Goal: Task Accomplishment & Management: Manage account settings

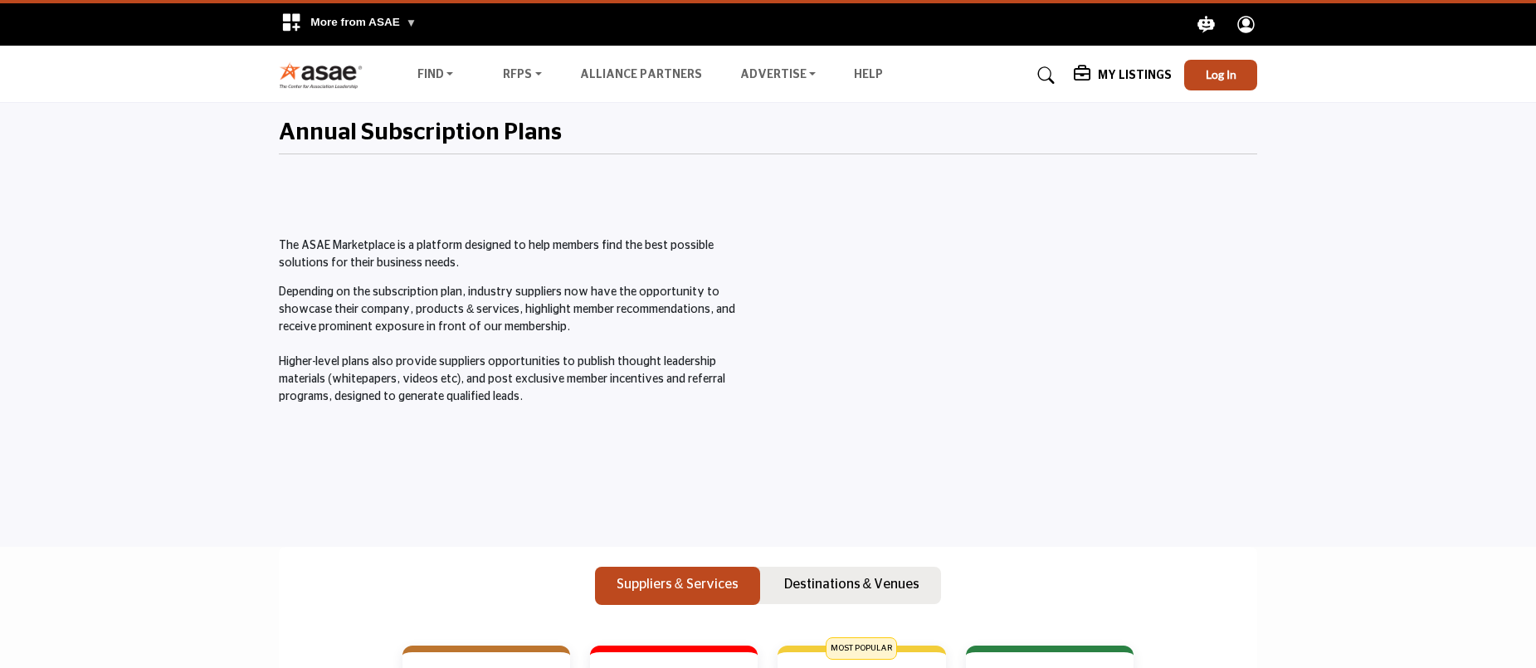
click at [1139, 72] on h5 "My Listings" at bounding box center [1135, 75] width 74 height 15
click at [1142, 188] on b "My Listings" at bounding box center [1124, 188] width 76 height 19
click at [1142, 188] on div at bounding box center [1017, 339] width 480 height 337
click at [1128, 71] on h5 "My Listings" at bounding box center [1135, 75] width 74 height 15
drag, startPoint x: 1129, startPoint y: 190, endPoint x: 1161, endPoint y: 189, distance: 31.5
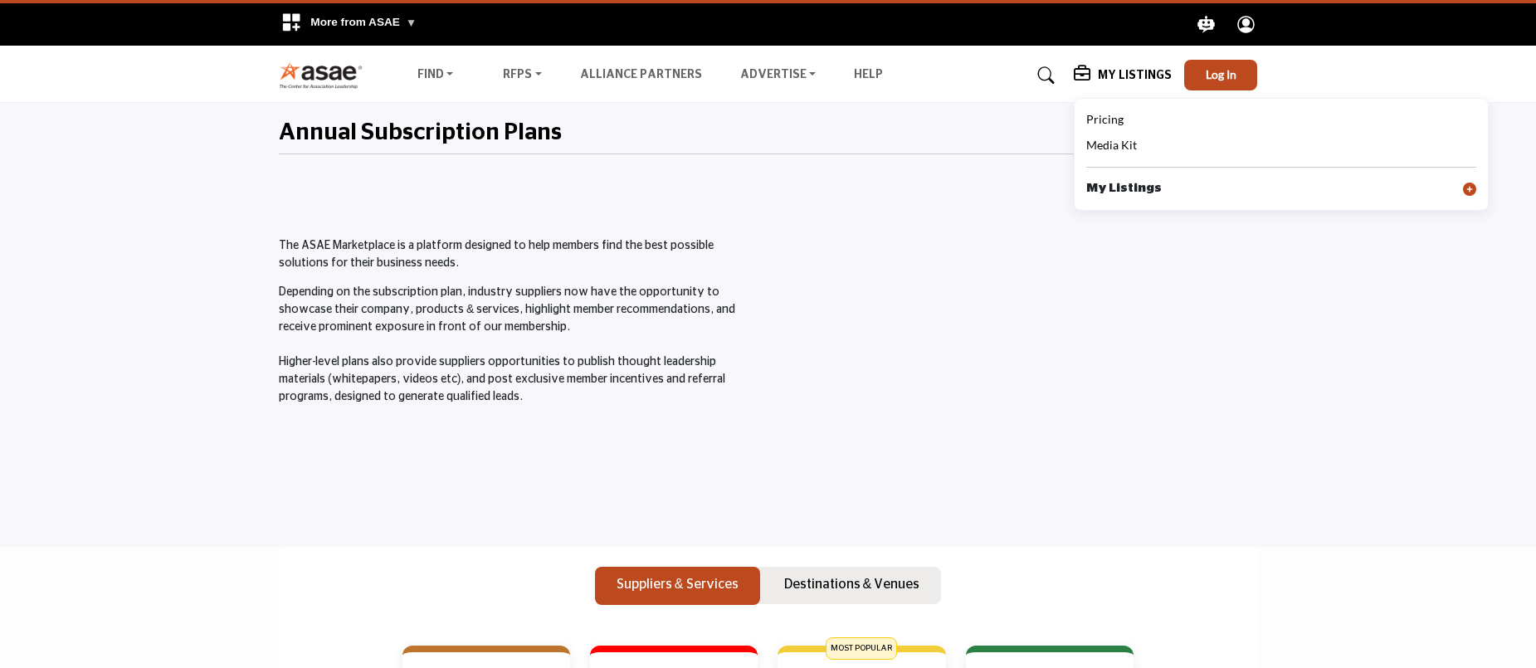
click at [1129, 190] on b "My Listings" at bounding box center [1124, 188] width 76 height 19
click at [1133, 83] on div "My Listings" at bounding box center [1123, 76] width 98 height 20
click at [1474, 189] on icon at bounding box center [1469, 189] width 13 height 13
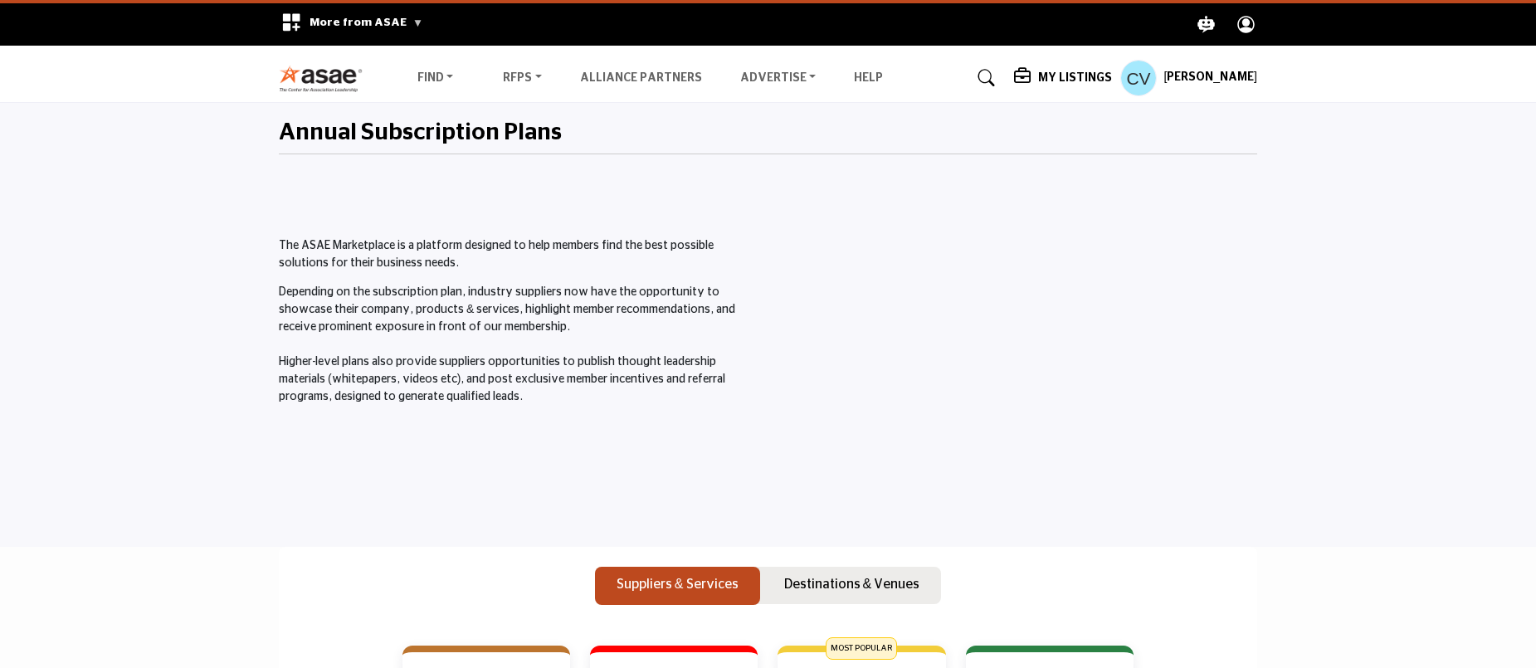
click at [1081, 76] on h5 "My Listings" at bounding box center [1075, 78] width 74 height 15
click at [986, 202] on b "My Listings" at bounding box center [948, 203] width 76 height 19
click at [1098, 76] on h5 "My Listings" at bounding box center [1075, 78] width 74 height 15
click at [979, 202] on b "My Listings" at bounding box center [948, 203] width 76 height 19
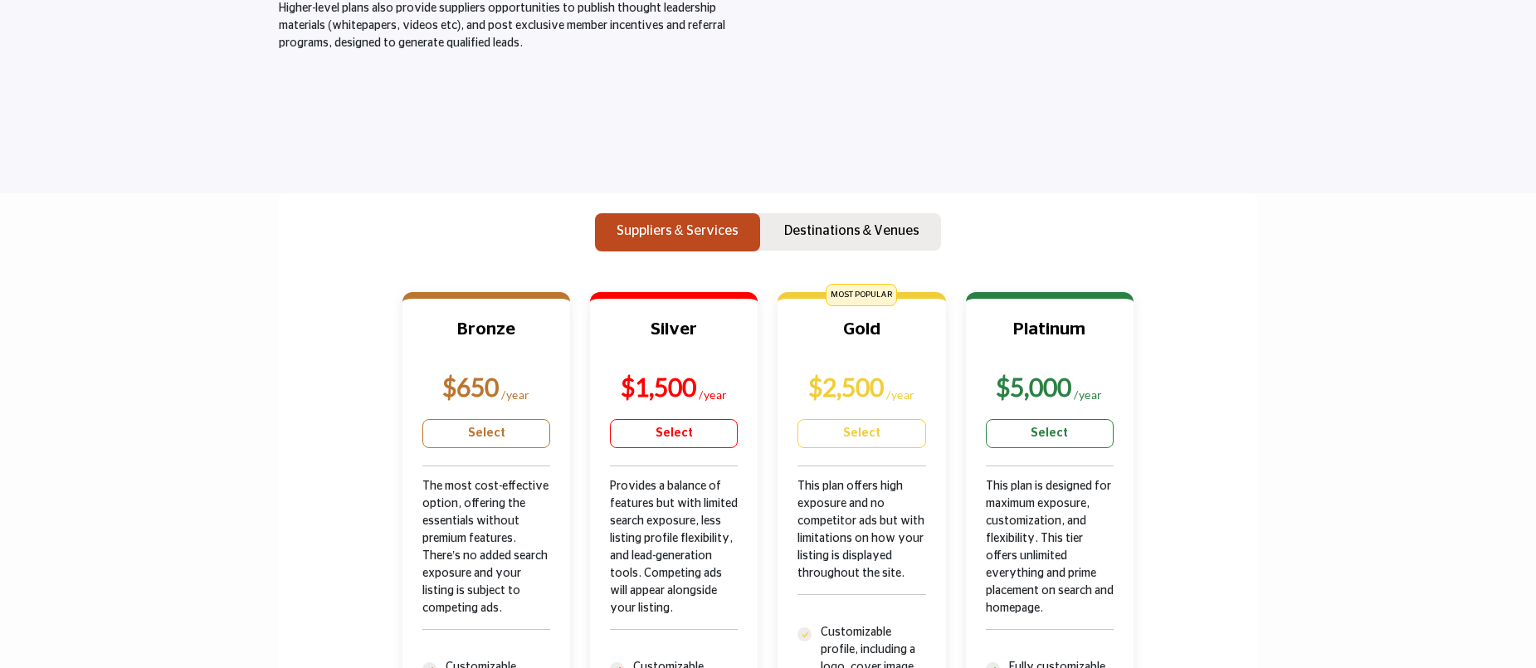
scroll to position [296, 0]
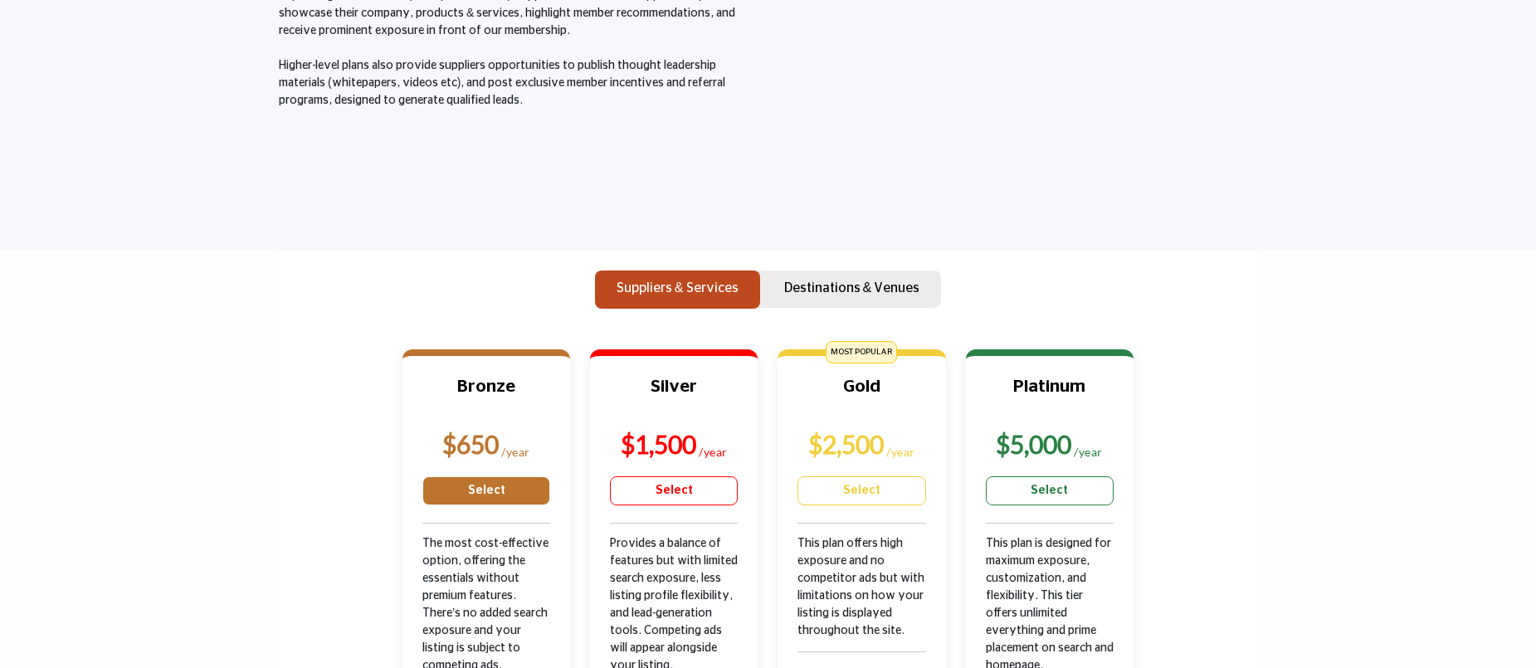
click at [499, 481] on link "Select" at bounding box center [486, 490] width 128 height 29
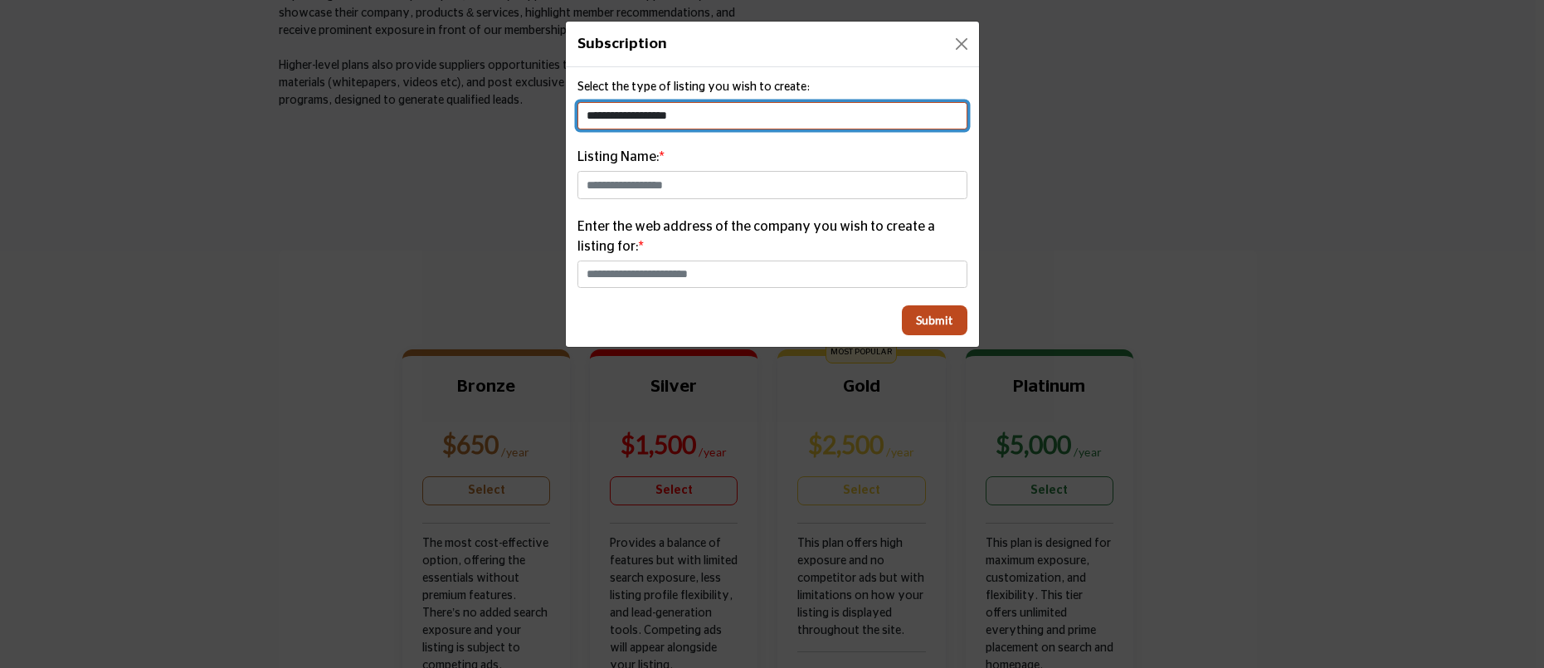
click at [743, 110] on select "**********" at bounding box center [772, 116] width 390 height 28
click at [749, 111] on select "**********" at bounding box center [772, 116] width 390 height 28
select select "**********"
click at [577, 102] on select "**********" at bounding box center [772, 116] width 390 height 28
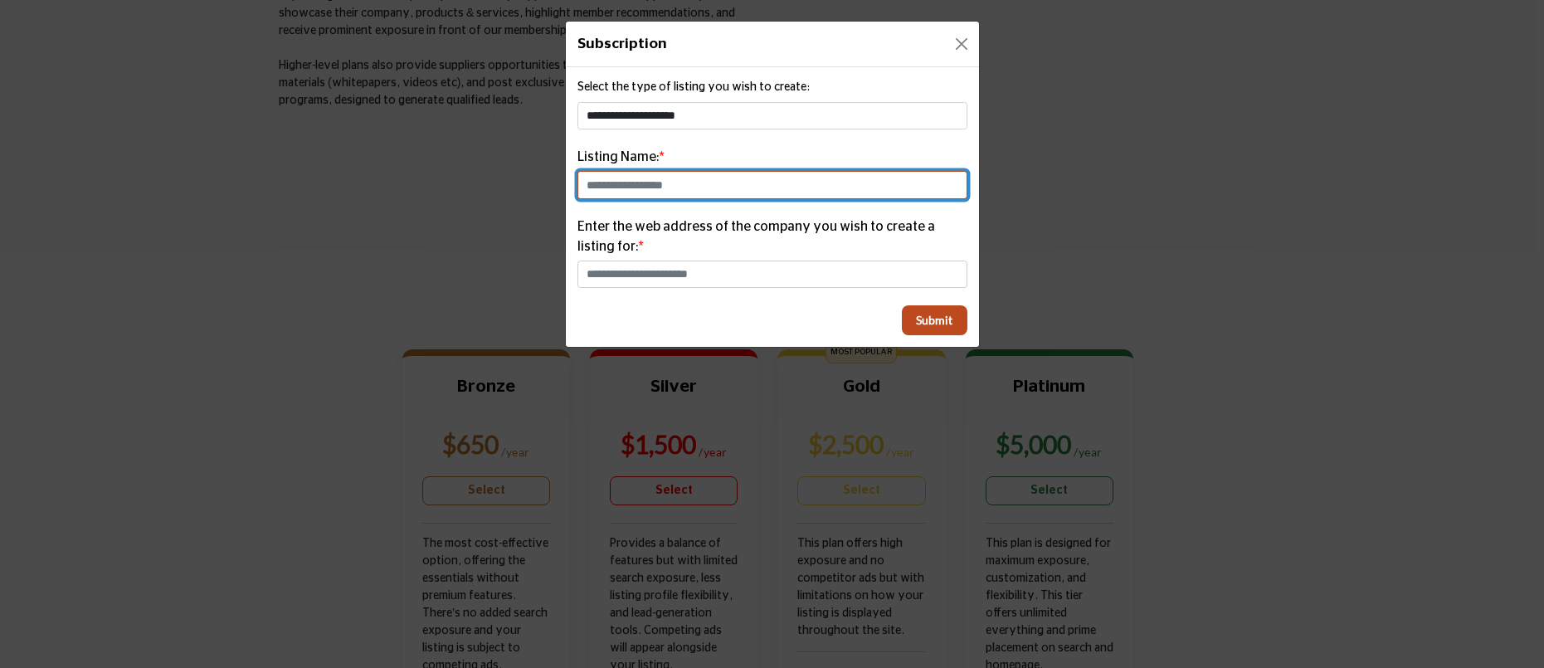
click at [748, 178] on input "text" at bounding box center [772, 185] width 390 height 28
type input "*"
type input "**********"
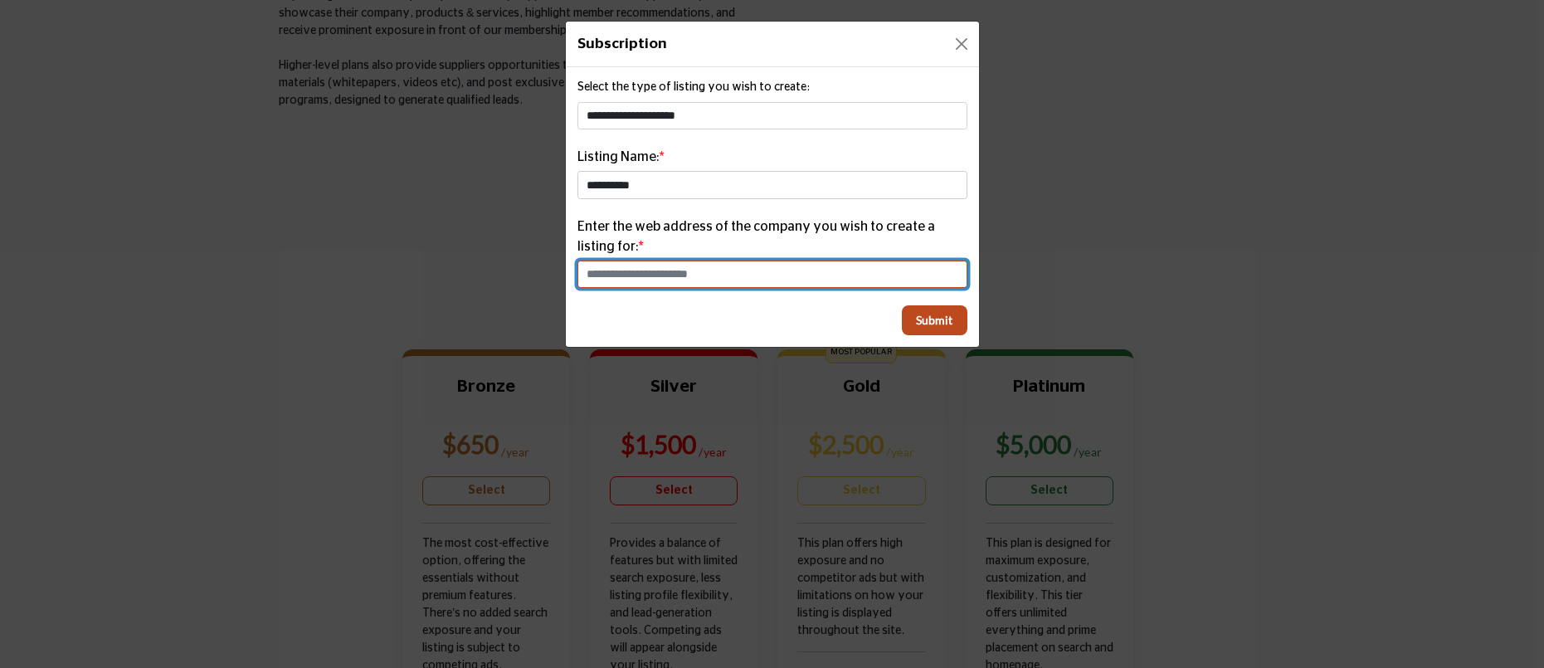
click at [768, 271] on input "text" at bounding box center [772, 275] width 390 height 28
type input "**********"
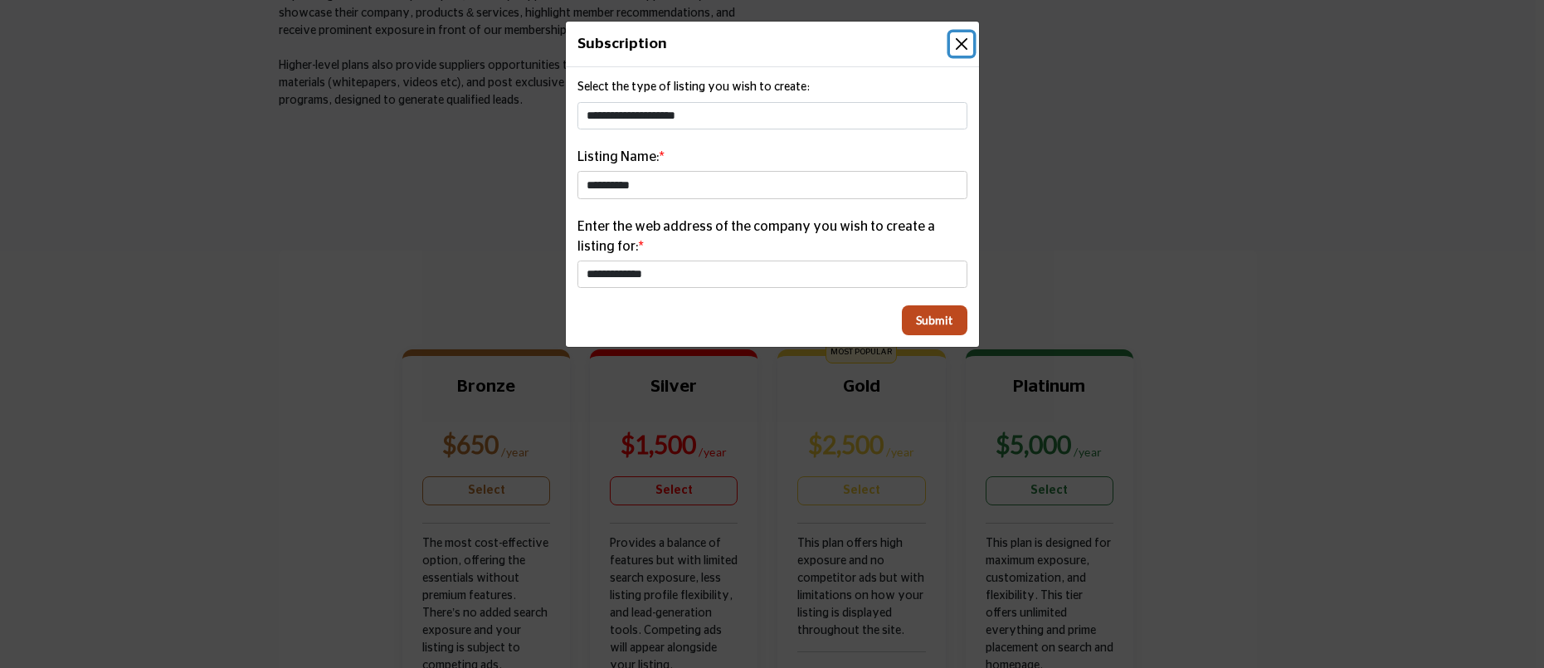
click at [958, 44] on button "Close" at bounding box center [961, 43] width 23 height 23
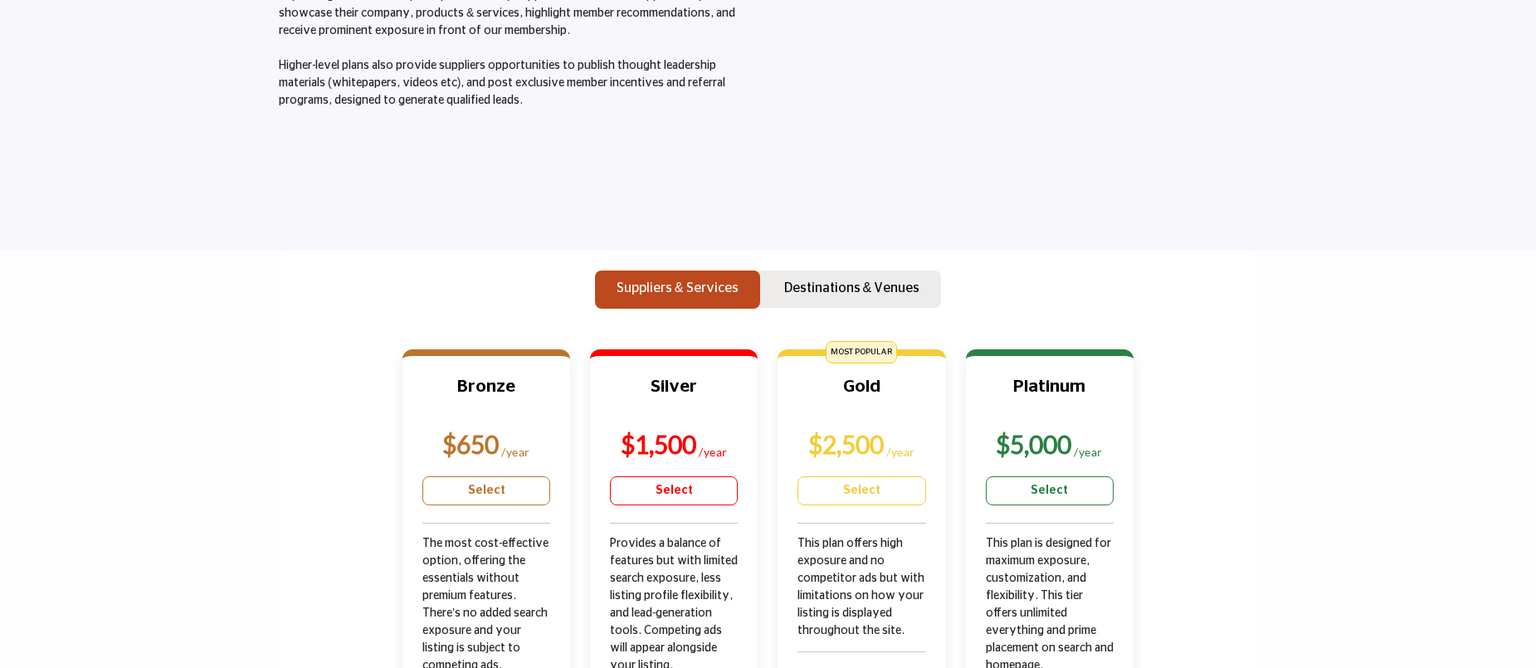
scroll to position [0, 0]
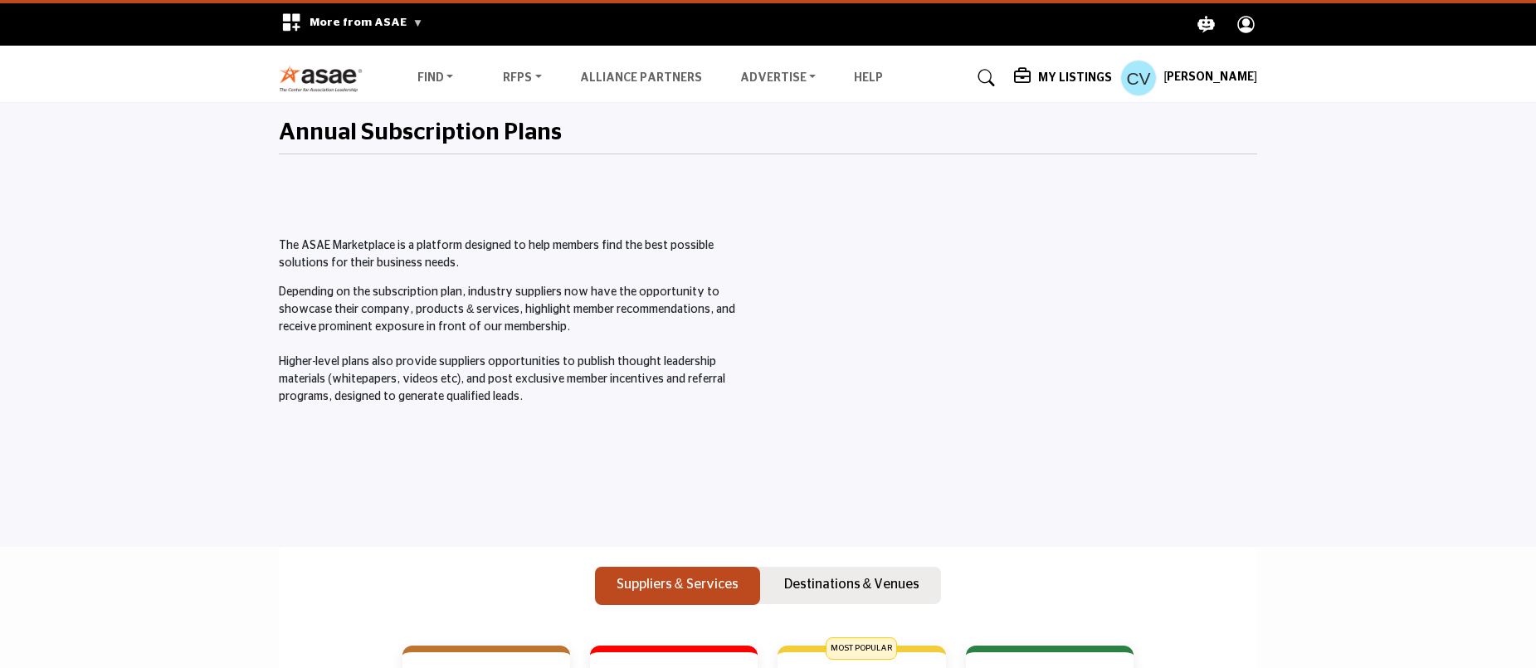
click at [1090, 76] on h5 "My Listings" at bounding box center [1075, 78] width 74 height 15
click at [986, 197] on b "My Listings" at bounding box center [948, 203] width 76 height 19
click at [993, 197] on div at bounding box center [1017, 339] width 480 height 337
click at [1073, 175] on div at bounding box center [1017, 339] width 480 height 337
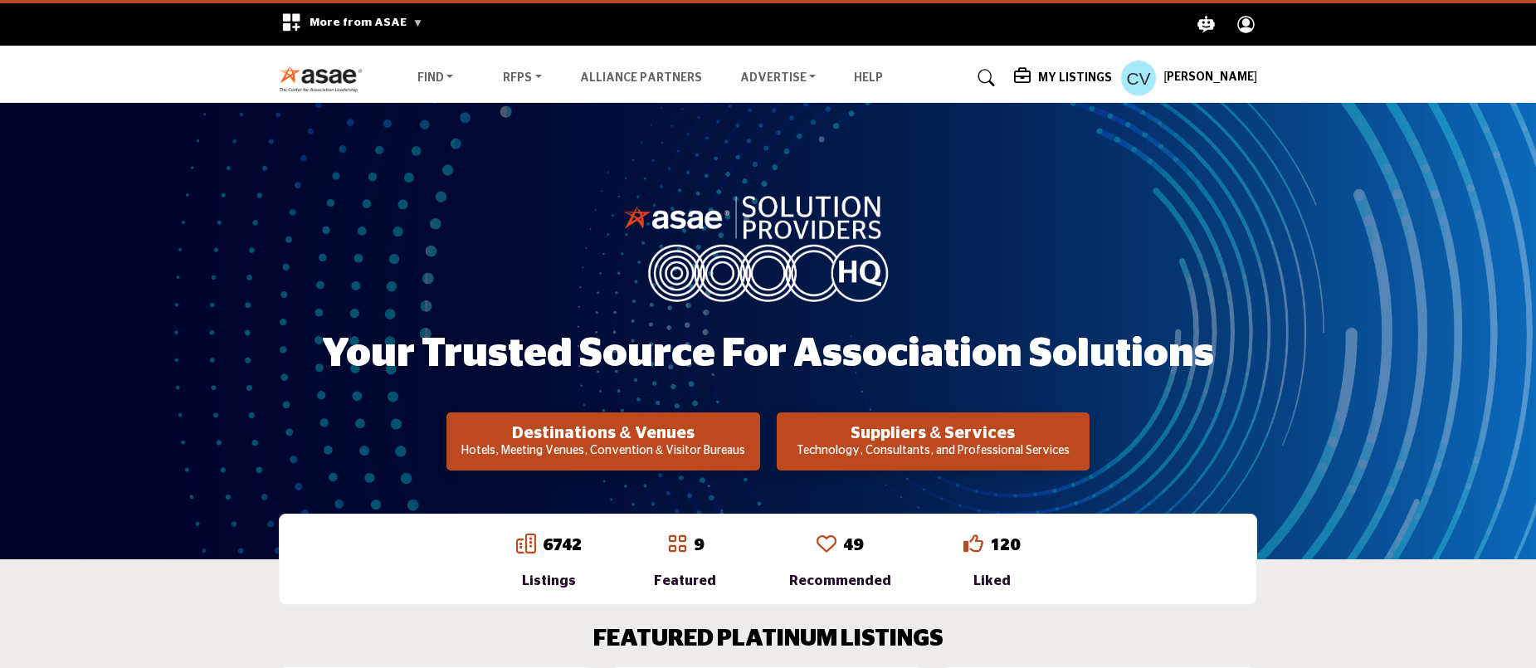
click at [1096, 78] on h5 "My Listings" at bounding box center [1075, 78] width 74 height 15
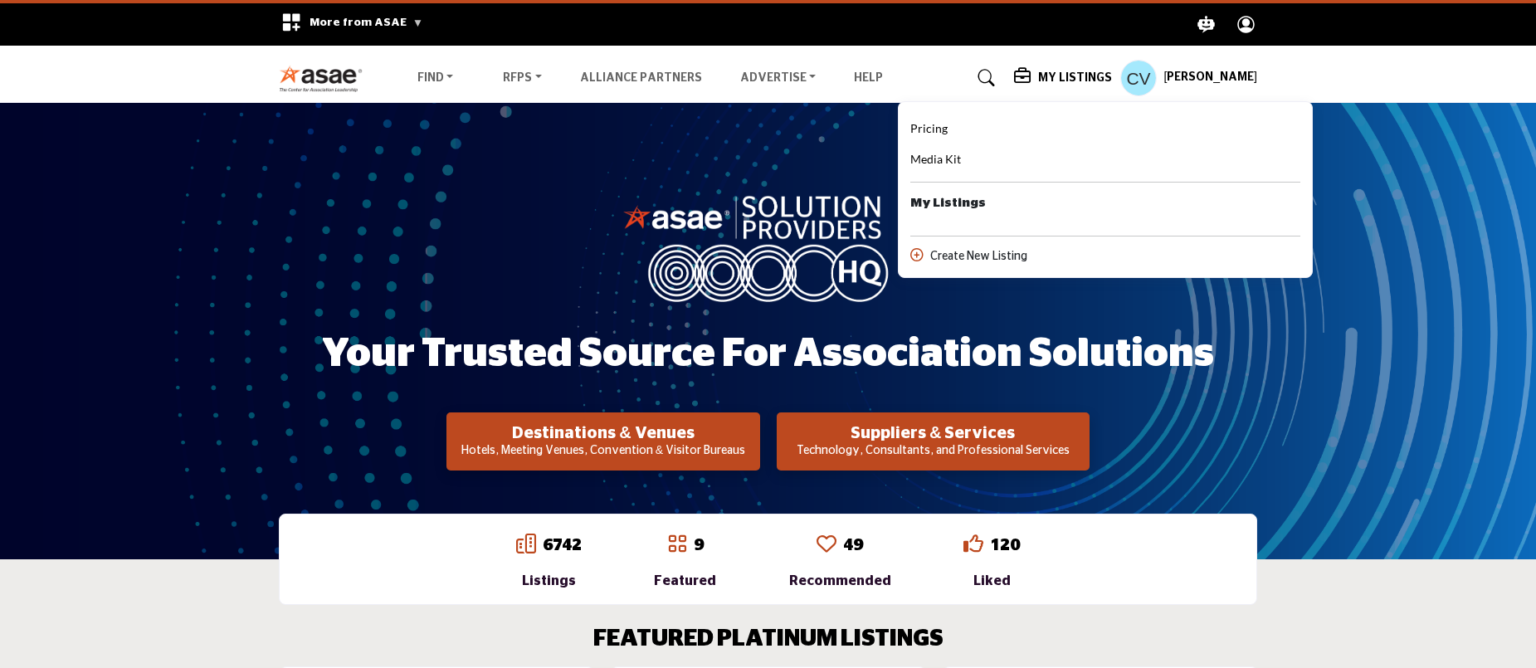
click at [984, 205] on b "My Listings" at bounding box center [948, 203] width 76 height 19
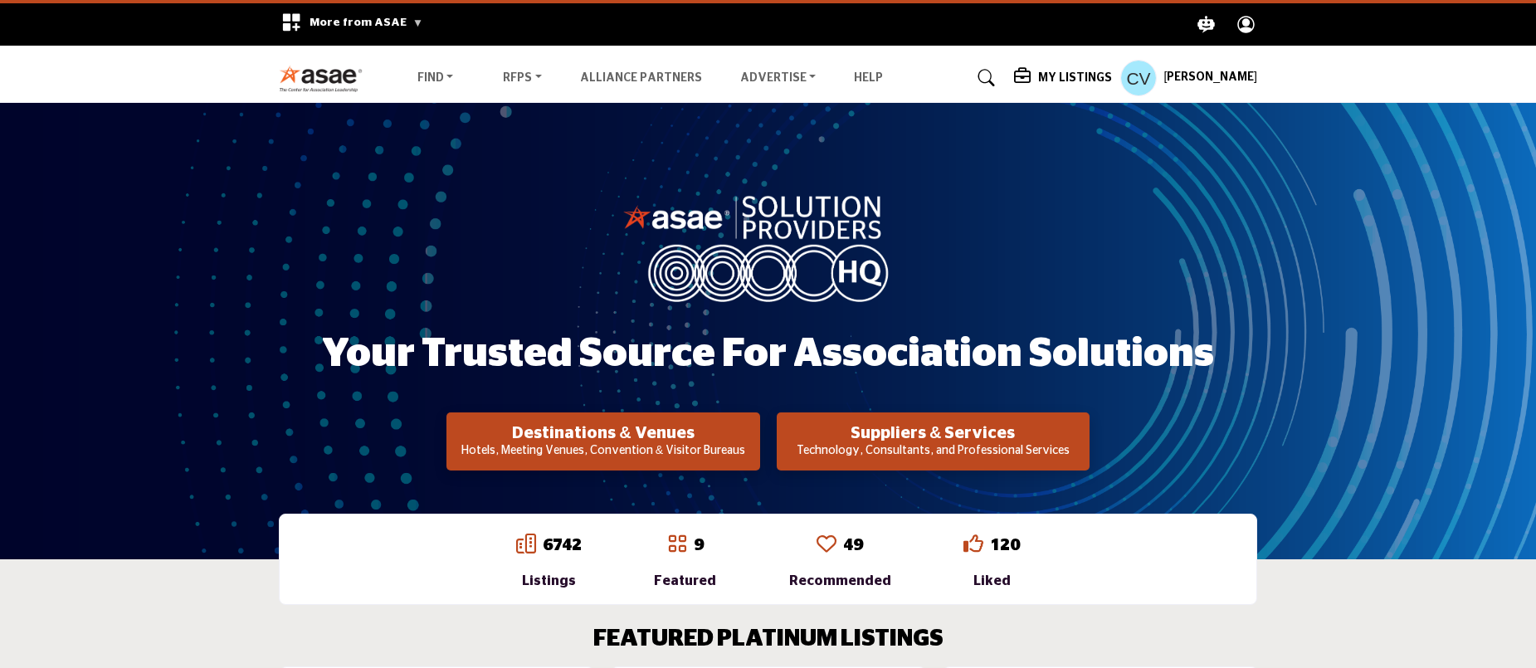
click at [978, 197] on div "Your Trusted Source for Association Solutions Destinations & Venues Hotels, Mee…" at bounding box center [768, 331] width 978 height 279
click at [1107, 71] on h5 "My Listings" at bounding box center [1075, 78] width 74 height 15
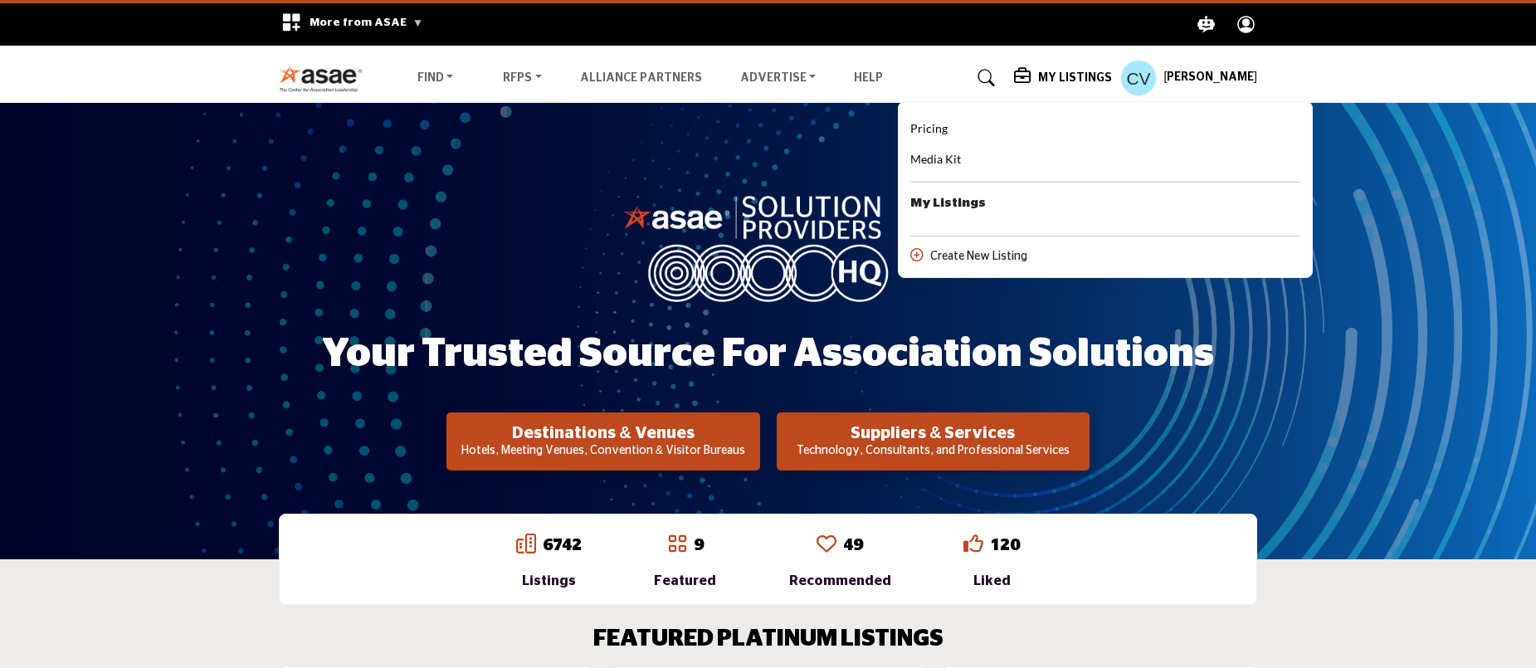
click at [1095, 188] on div "Pricing Media Kit My Listings" at bounding box center [1105, 192] width 390 height 147
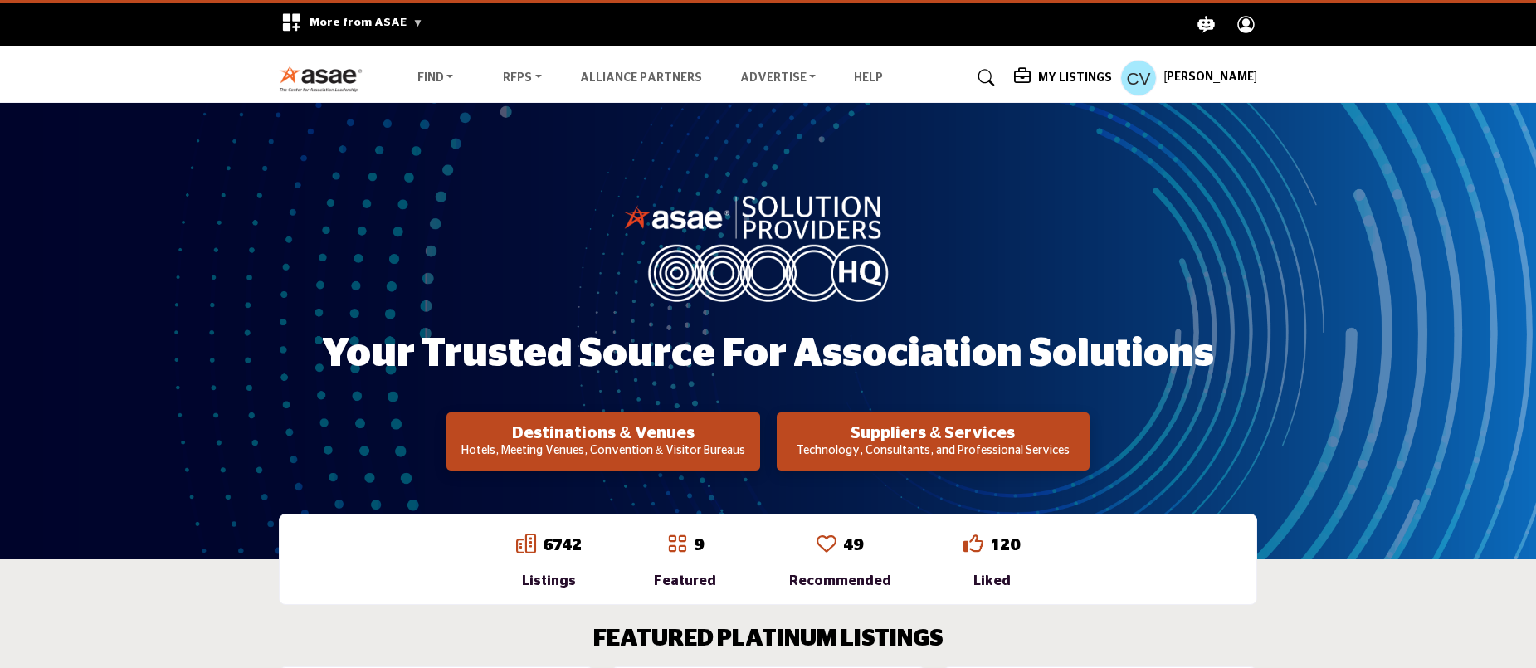
click at [1103, 73] on h5 "My Listings" at bounding box center [1075, 78] width 74 height 15
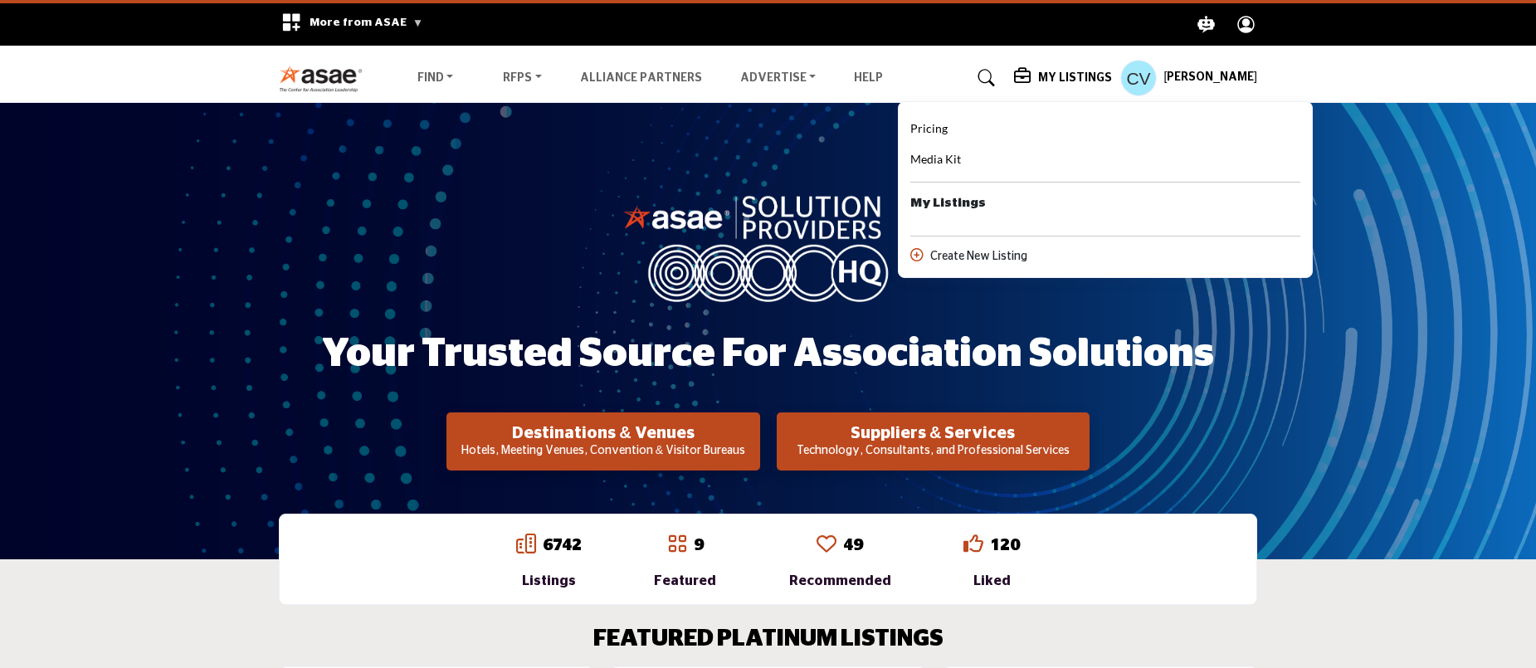
click at [1512, 149] on div "Your Trusted Source for Association Solutions Destinations & Venues Hotels, Mee…" at bounding box center [768, 331] width 1536 height 456
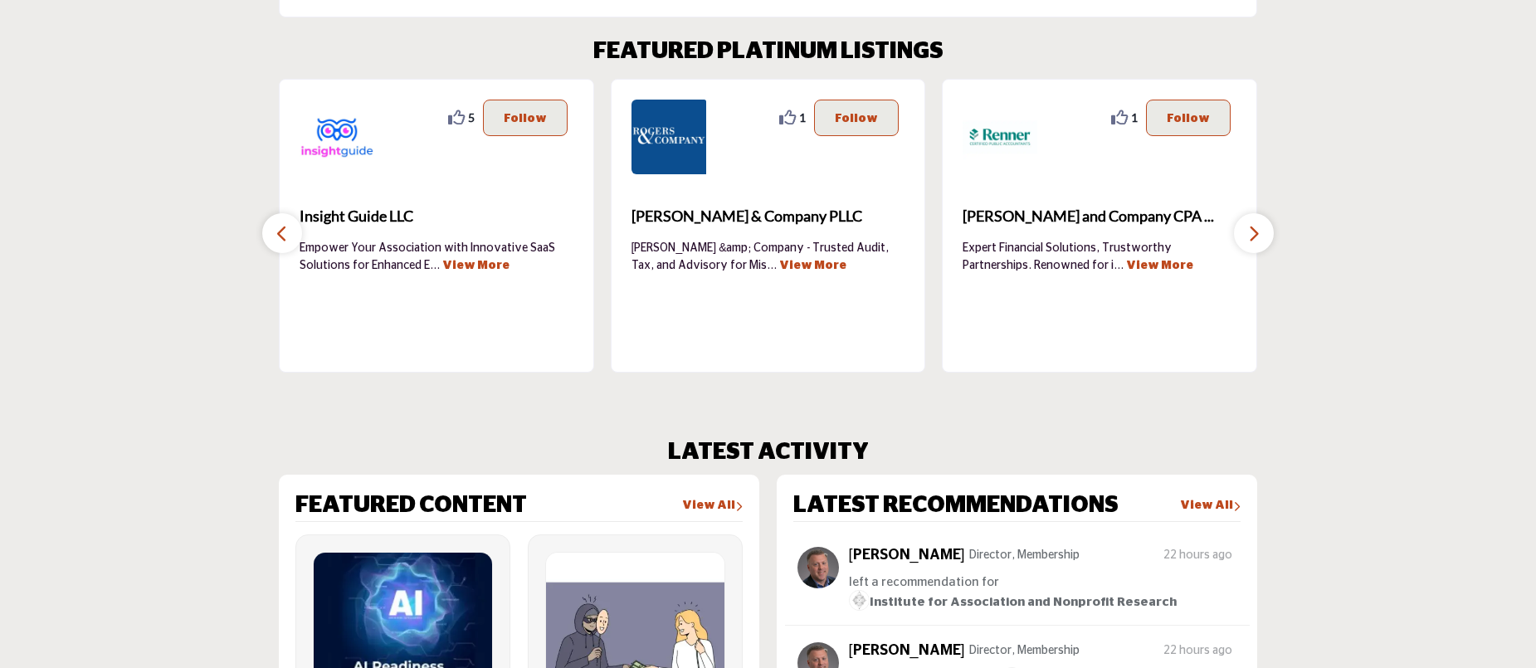
scroll to position [134, 0]
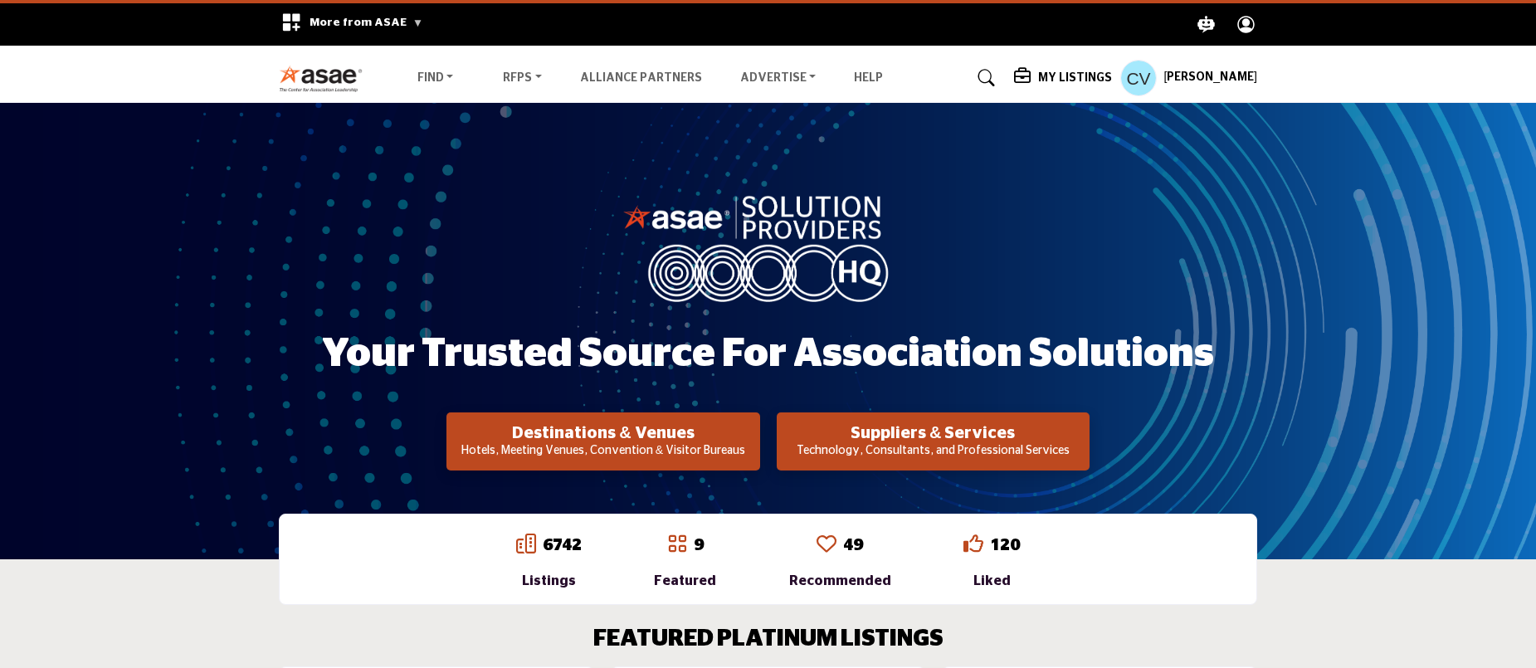
click at [1095, 76] on h5 "My Listings" at bounding box center [1075, 78] width 74 height 15
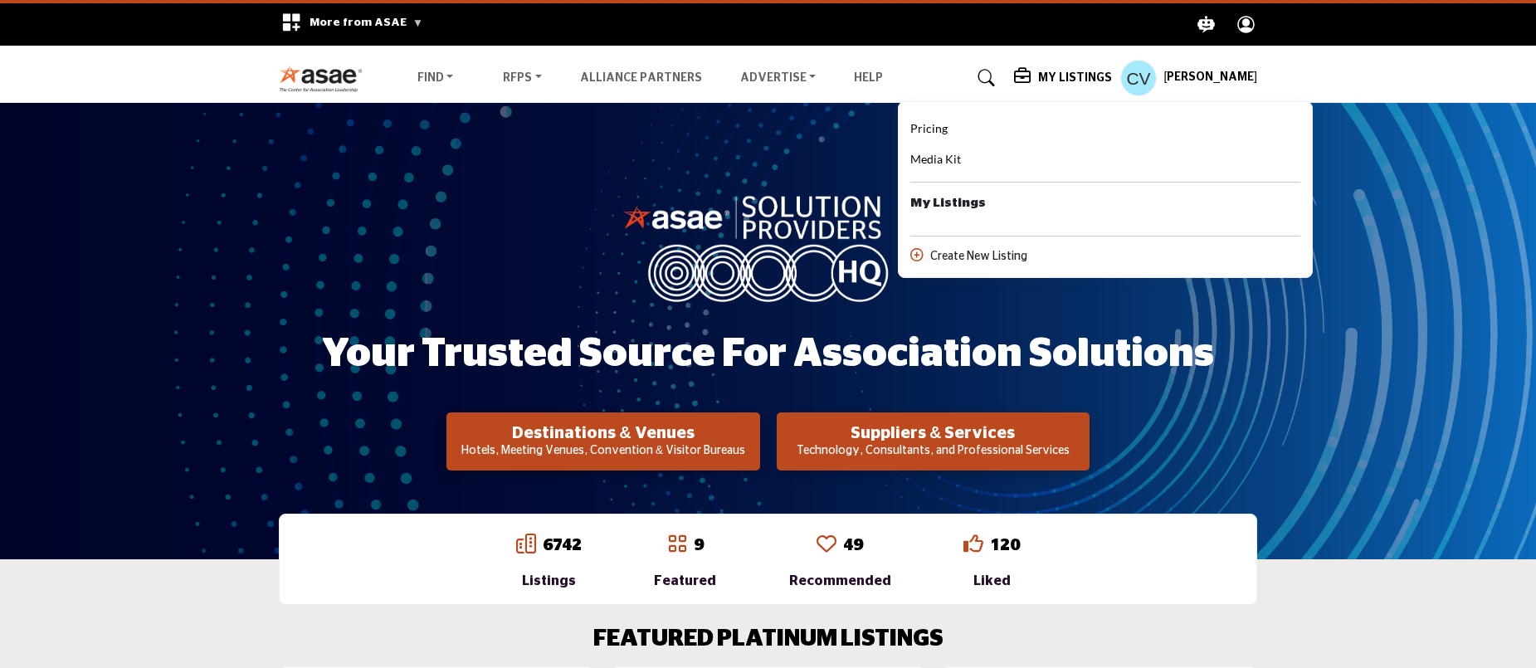
click at [982, 194] on b "My Listings" at bounding box center [948, 203] width 76 height 19
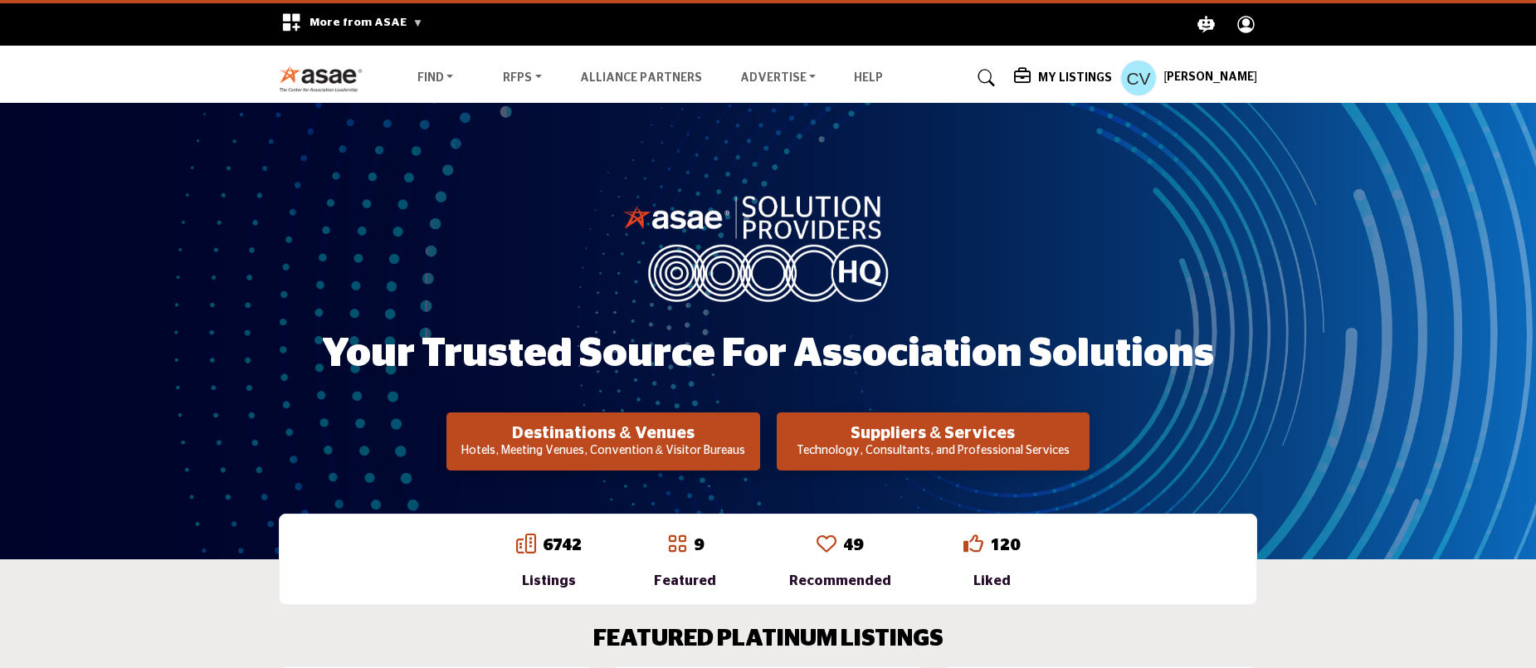
click at [982, 194] on div "Your Trusted Source for Association Solutions Destinations & Venues Hotels, Mee…" at bounding box center [768, 331] width 978 height 279
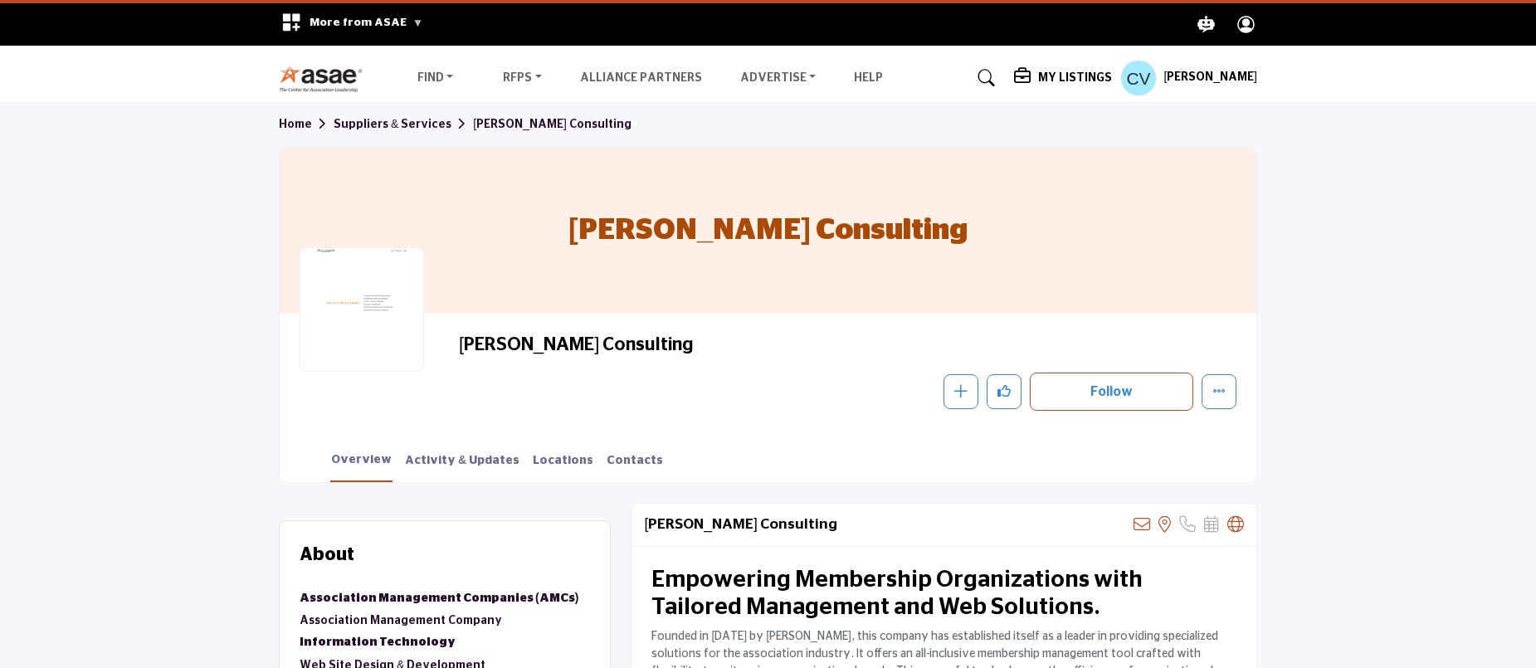
click at [1094, 80] on h5 "My Listings" at bounding box center [1075, 78] width 74 height 15
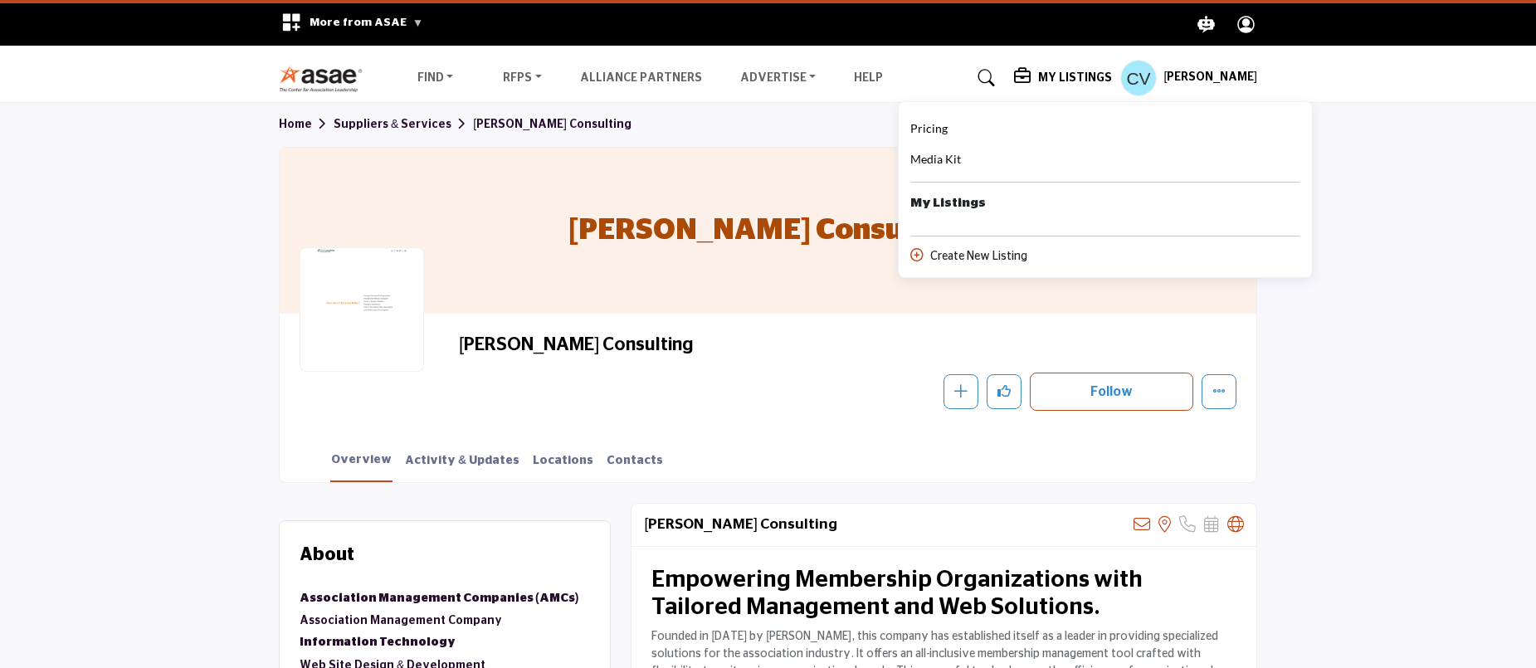
click at [1474, 170] on section "Home Suppliers & Services Vieth Consulting Vieth Consulting Vieth Consulting Fo…" at bounding box center [768, 292] width 1536 height 379
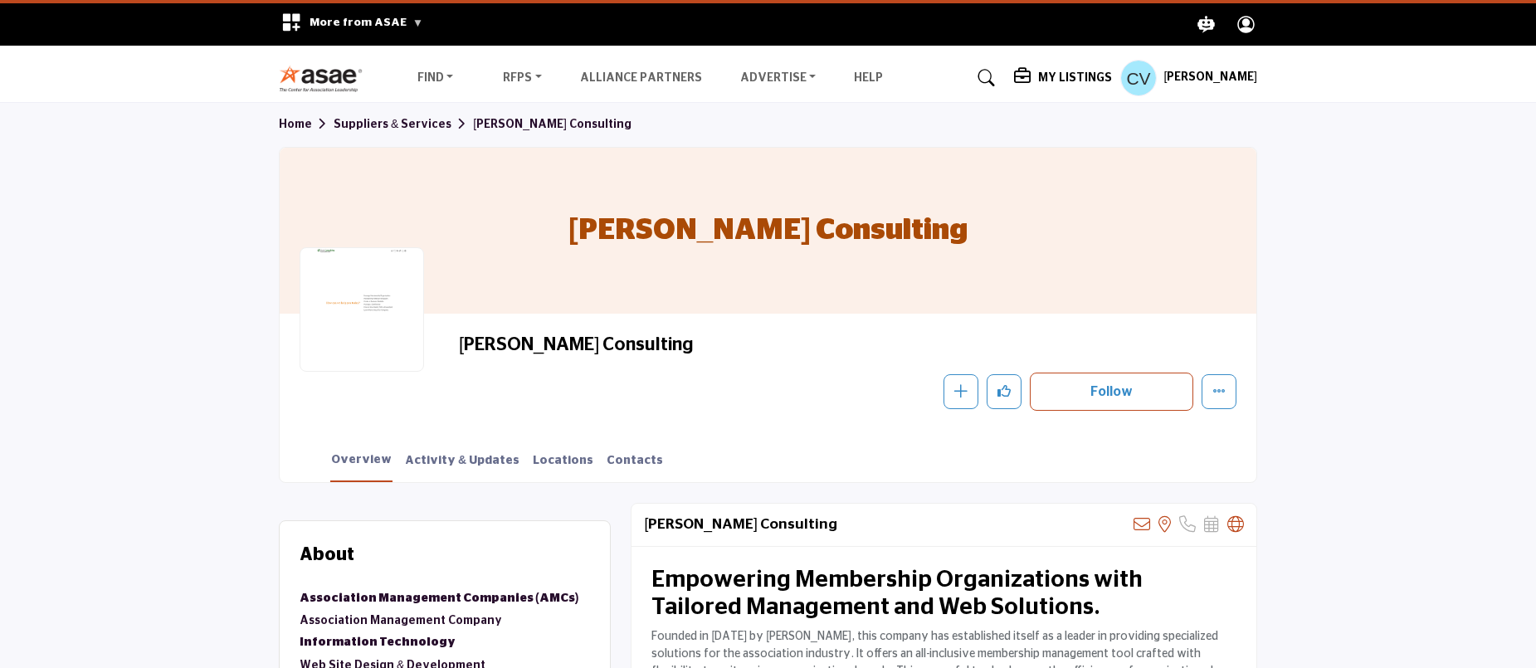
click at [1214, 79] on h5 "[PERSON_NAME]" at bounding box center [1210, 78] width 94 height 17
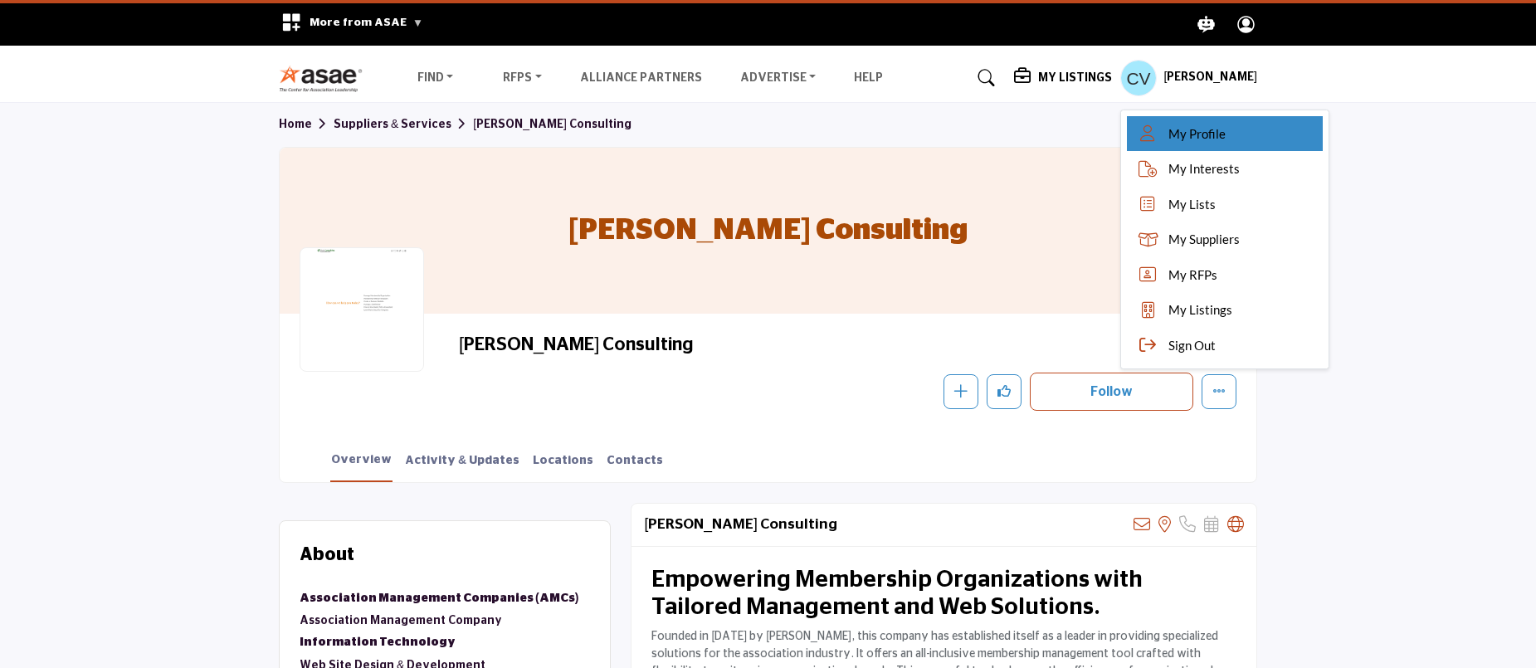
click at [1226, 131] on span "My Profile" at bounding box center [1196, 133] width 57 height 19
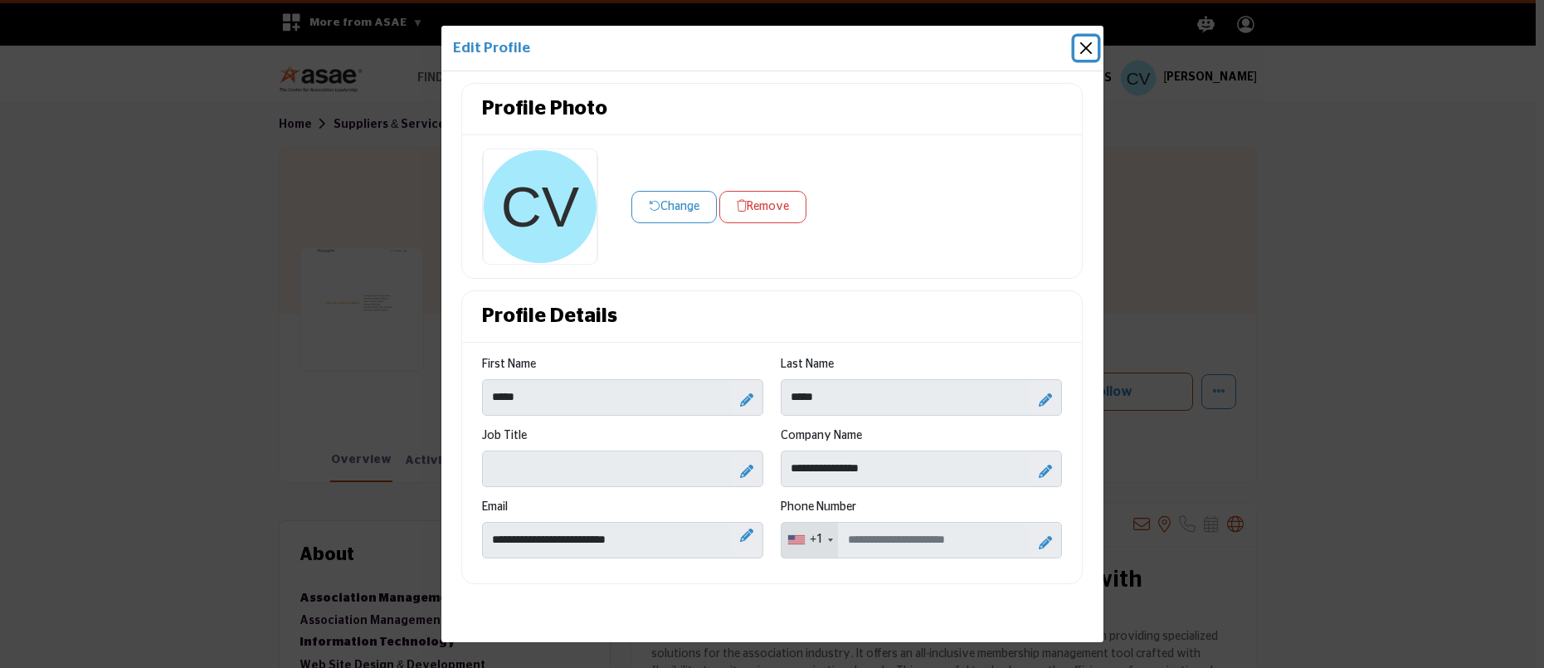
click at [1082, 45] on button "Close" at bounding box center [1086, 48] width 23 height 23
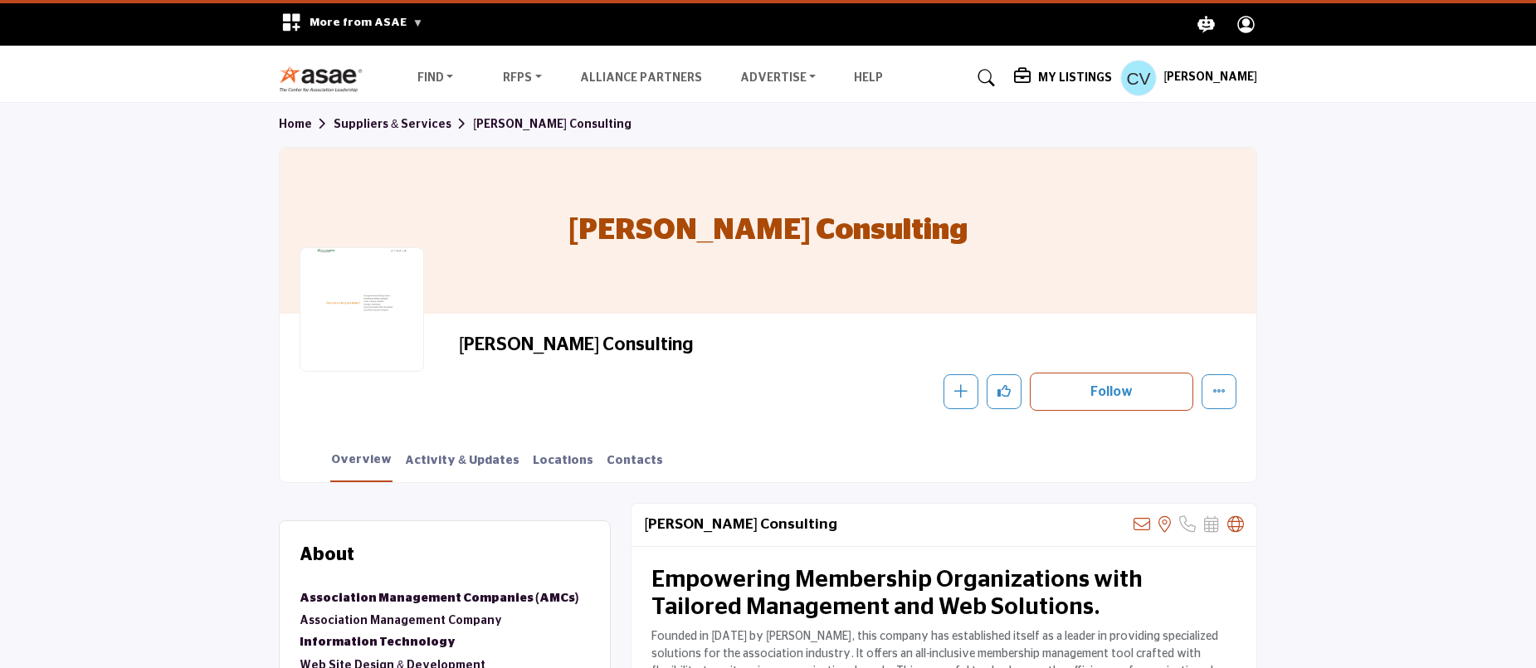
click at [1112, 74] on h5 "My Listings" at bounding box center [1075, 78] width 74 height 15
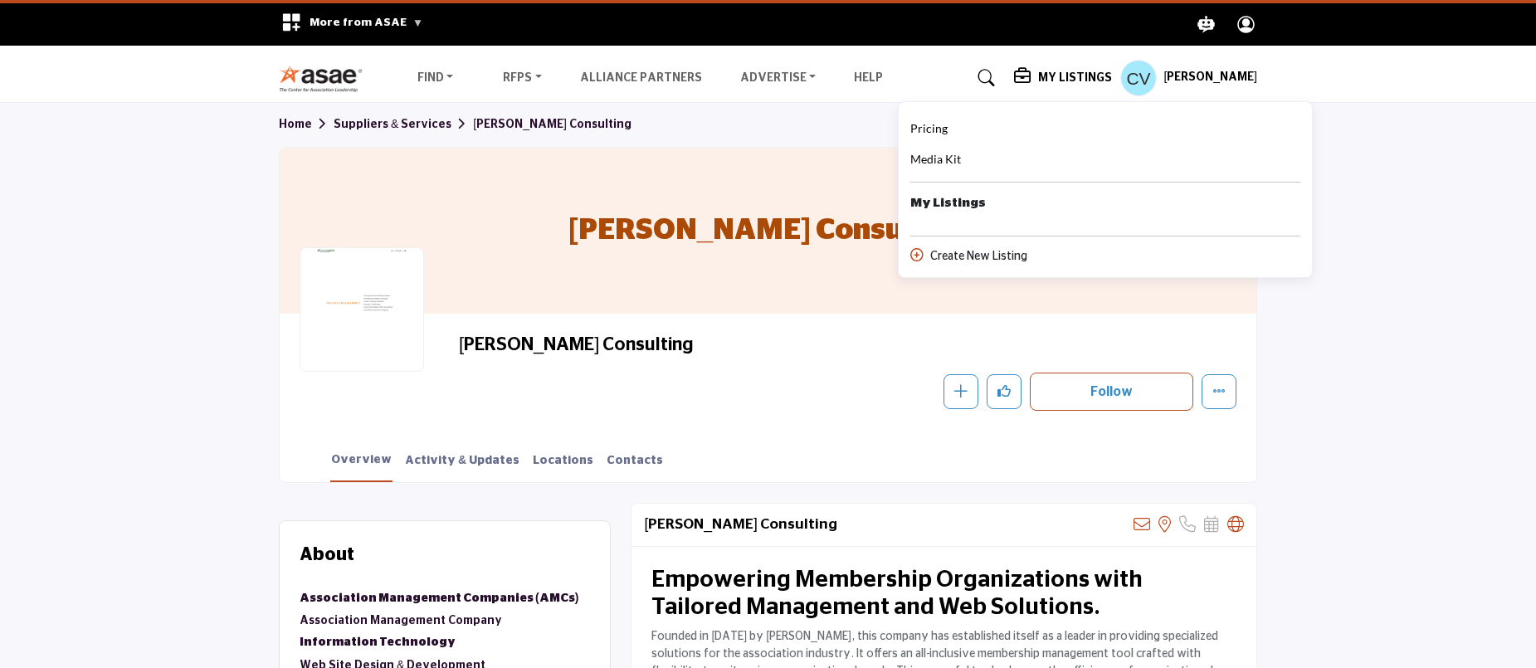
click at [1066, 200] on div "My Listings" at bounding box center [1105, 203] width 390 height 19
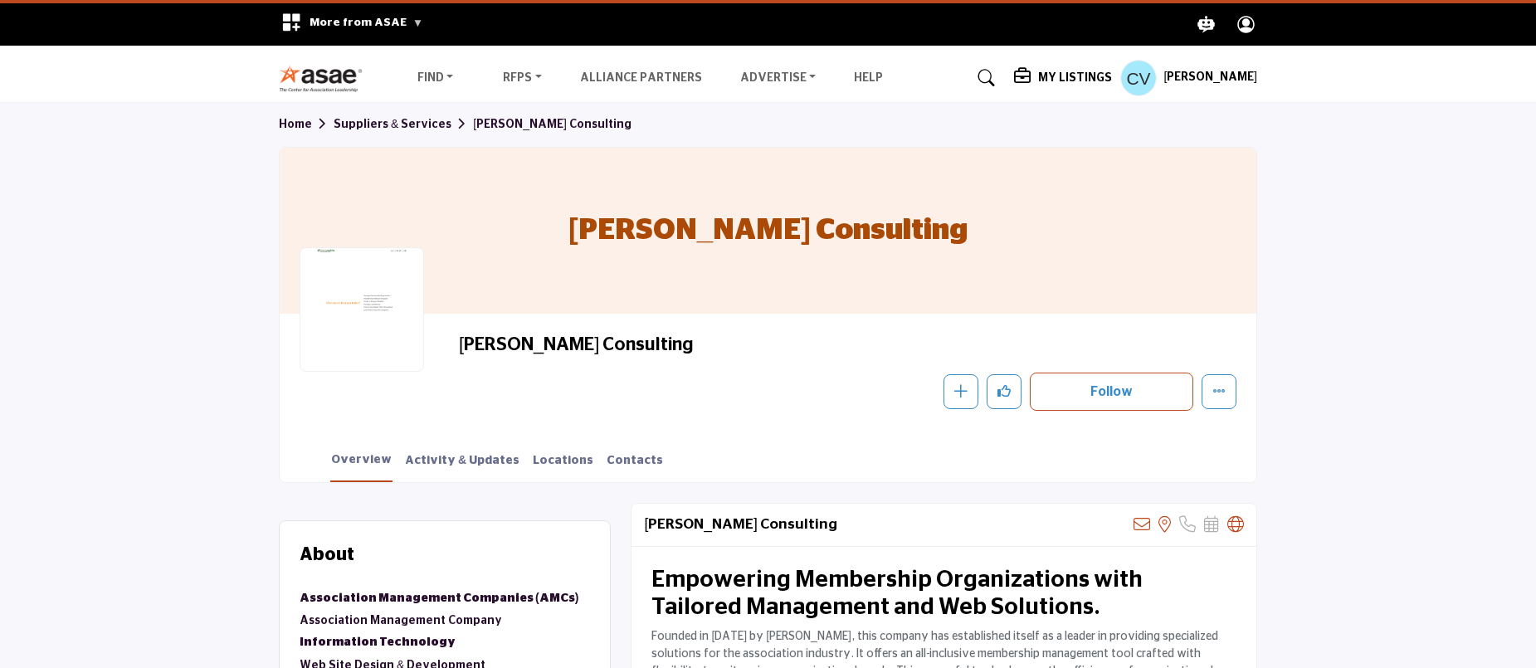
click at [309, 71] on img at bounding box center [325, 78] width 92 height 27
click at [343, 85] on img at bounding box center [325, 78] width 92 height 27
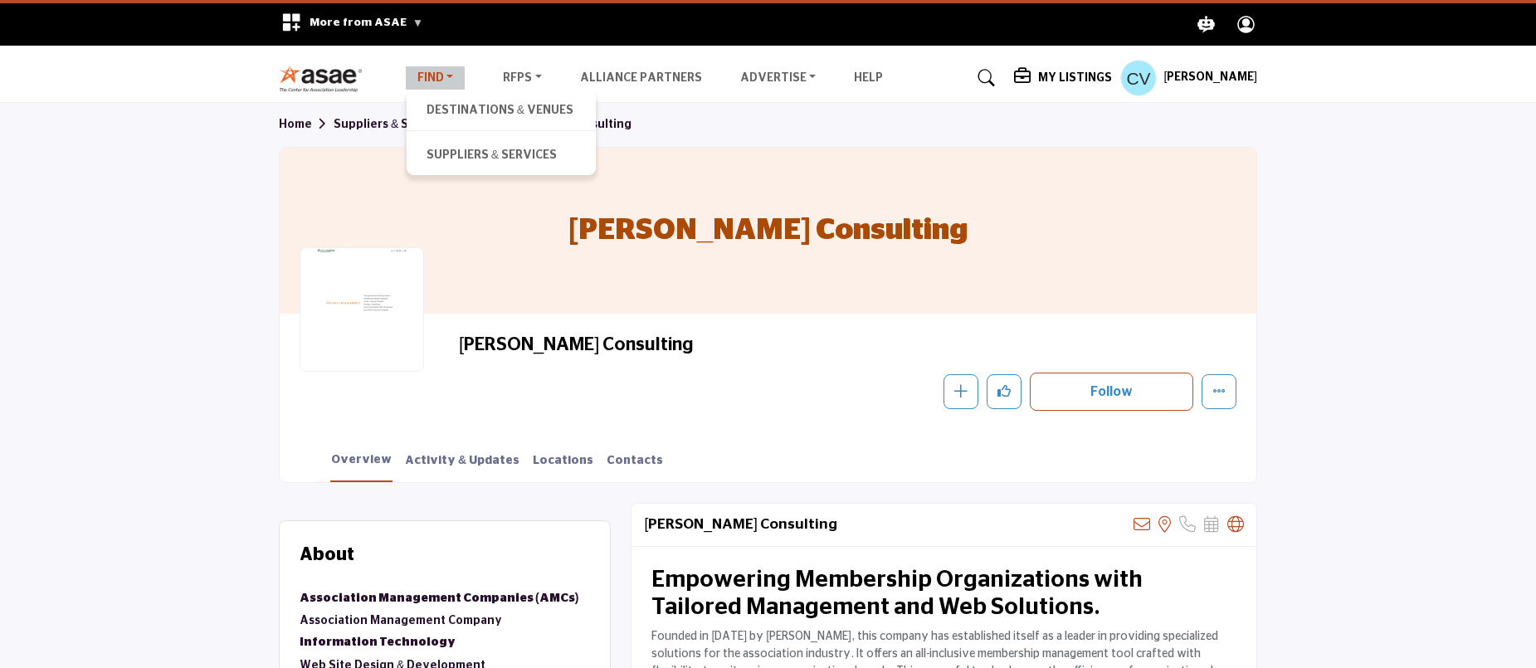
click at [427, 83] on link "Find" at bounding box center [436, 77] width 60 height 23
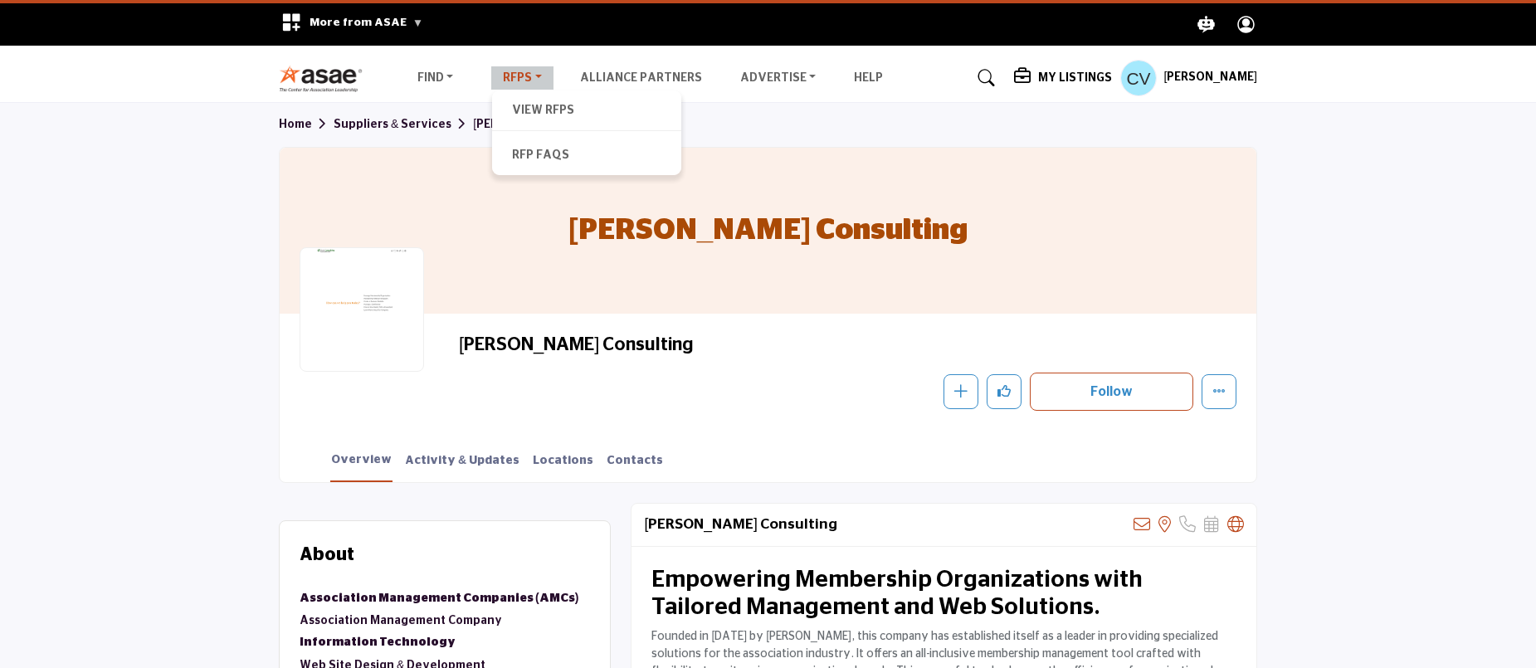
click at [508, 81] on link "RFPs" at bounding box center [522, 77] width 62 height 23
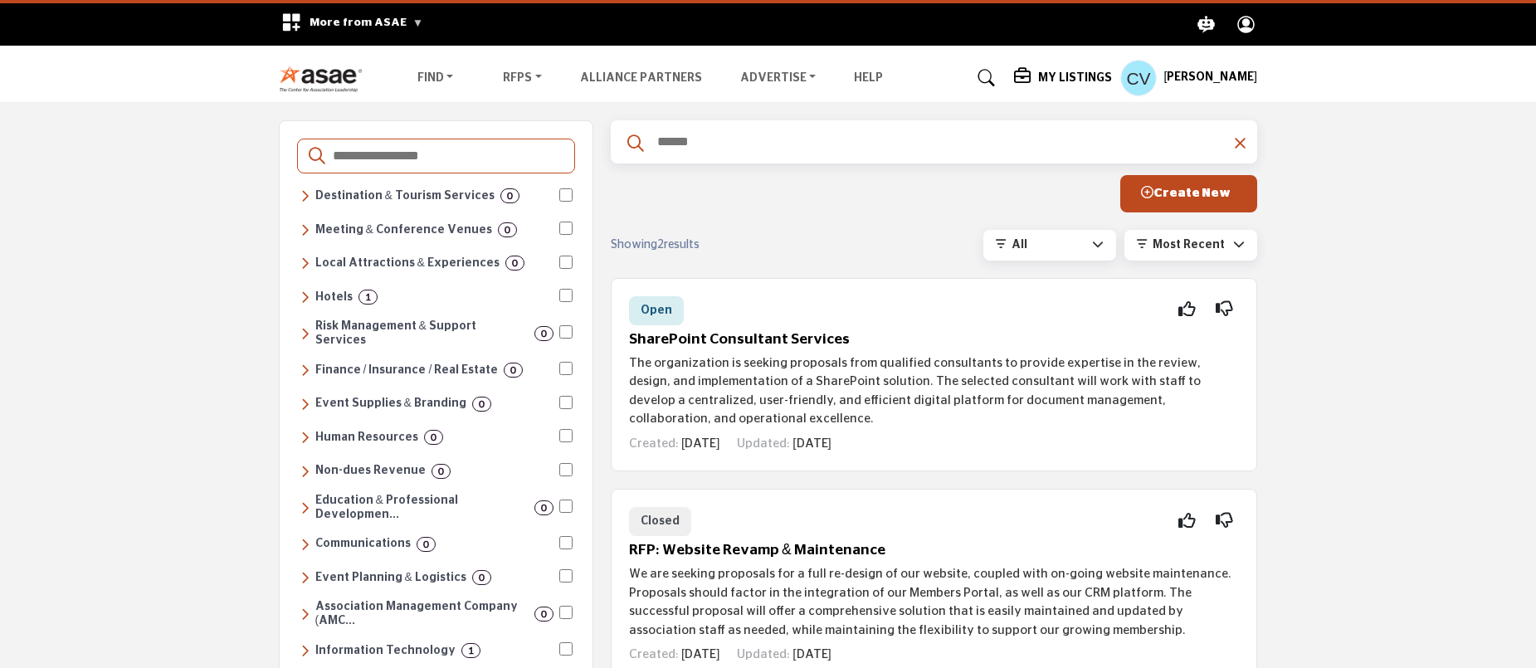
click at [1231, 76] on h5 "[PERSON_NAME]" at bounding box center [1210, 78] width 94 height 17
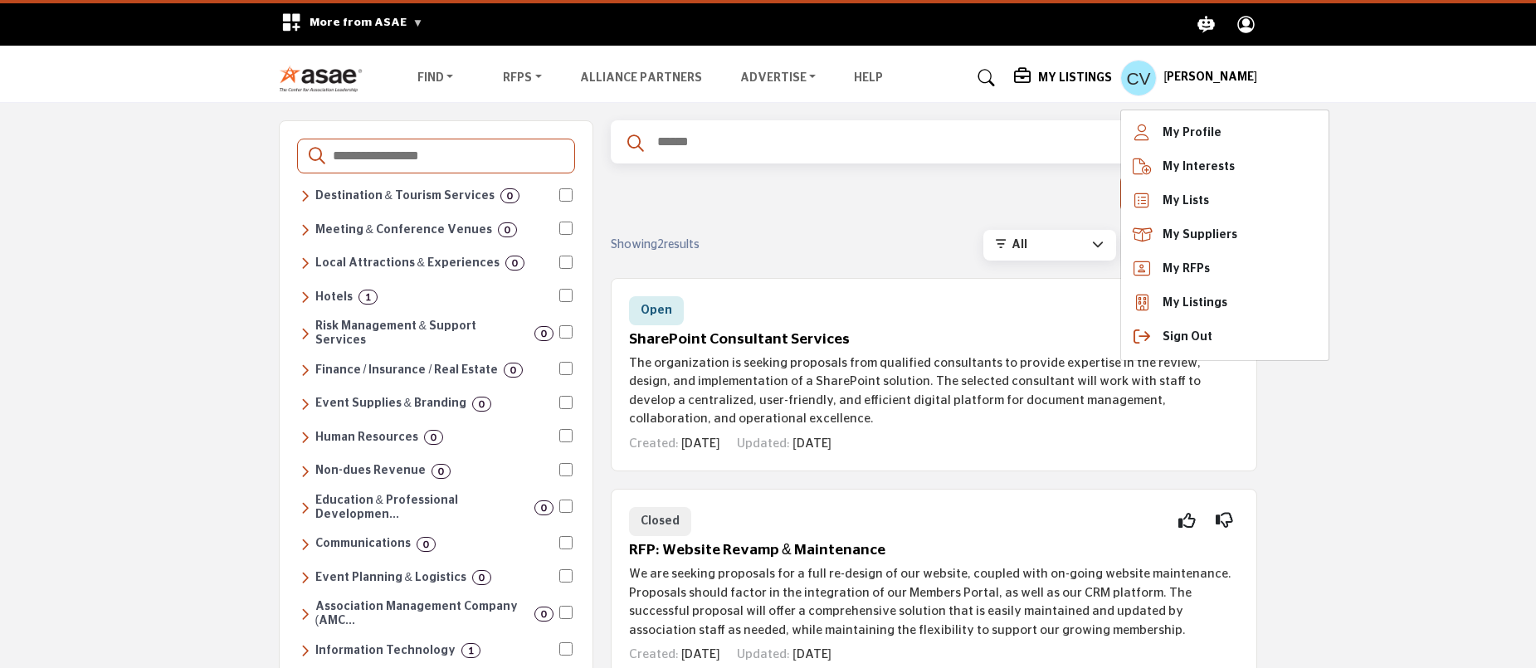
click at [1088, 80] on h5 "My Listings" at bounding box center [1075, 78] width 74 height 15
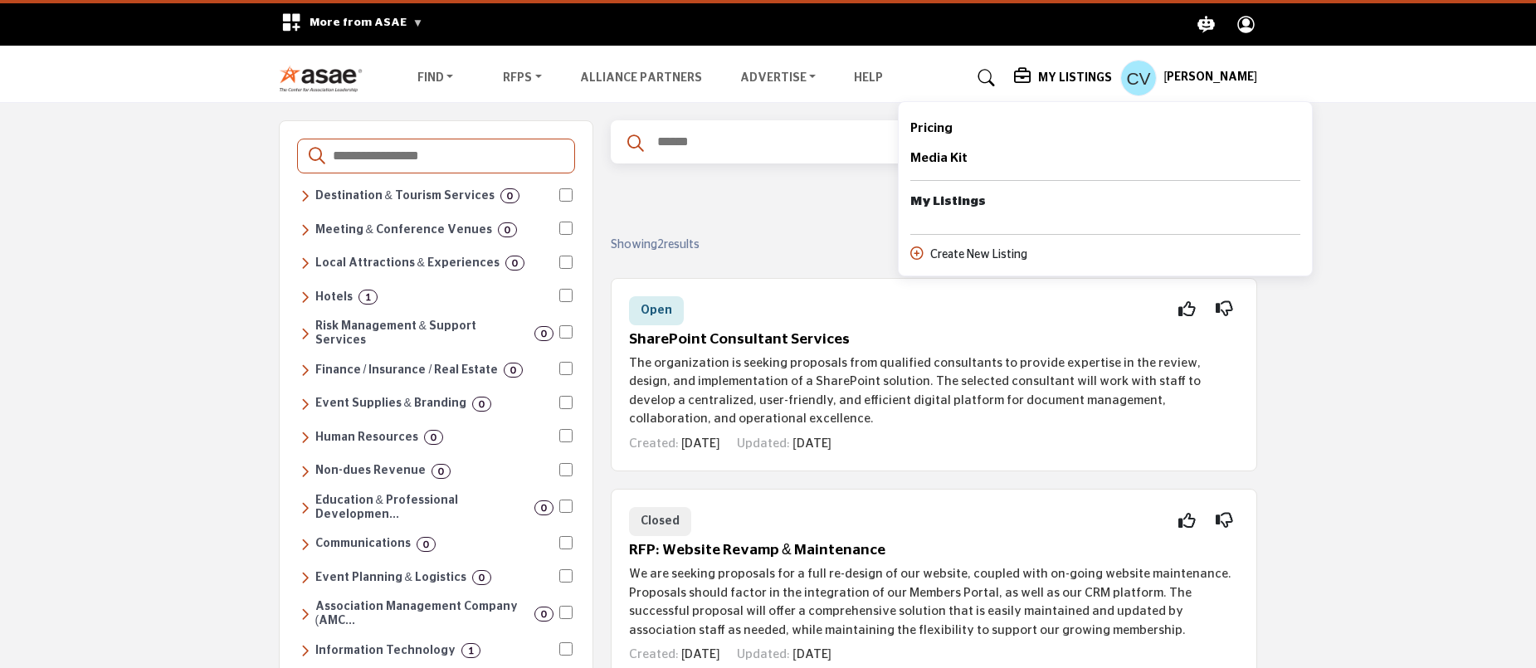
click at [1230, 63] on div "Chris Vieth My Profile My Interests My Lists My Suppliers My RFPs My Listings S…" at bounding box center [1188, 78] width 137 height 37
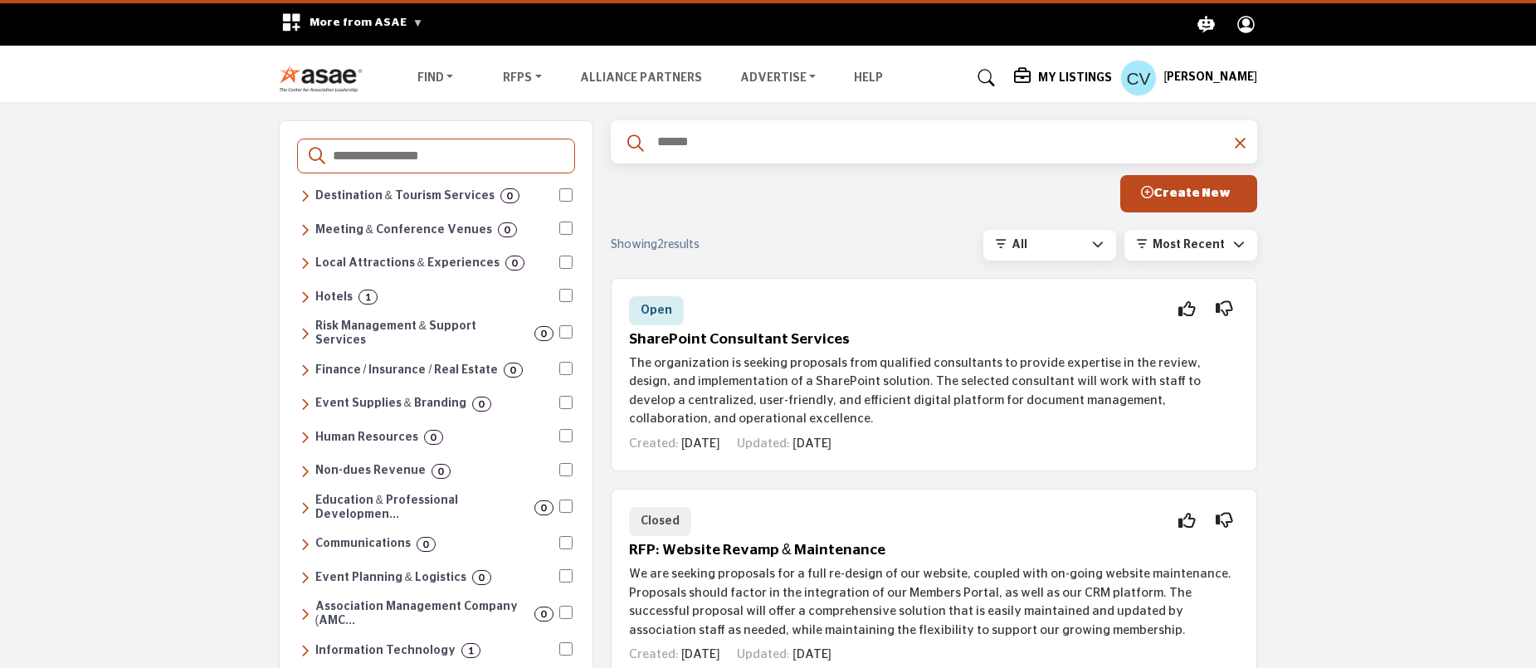
click at [1221, 72] on h5 "[PERSON_NAME]" at bounding box center [1210, 78] width 94 height 17
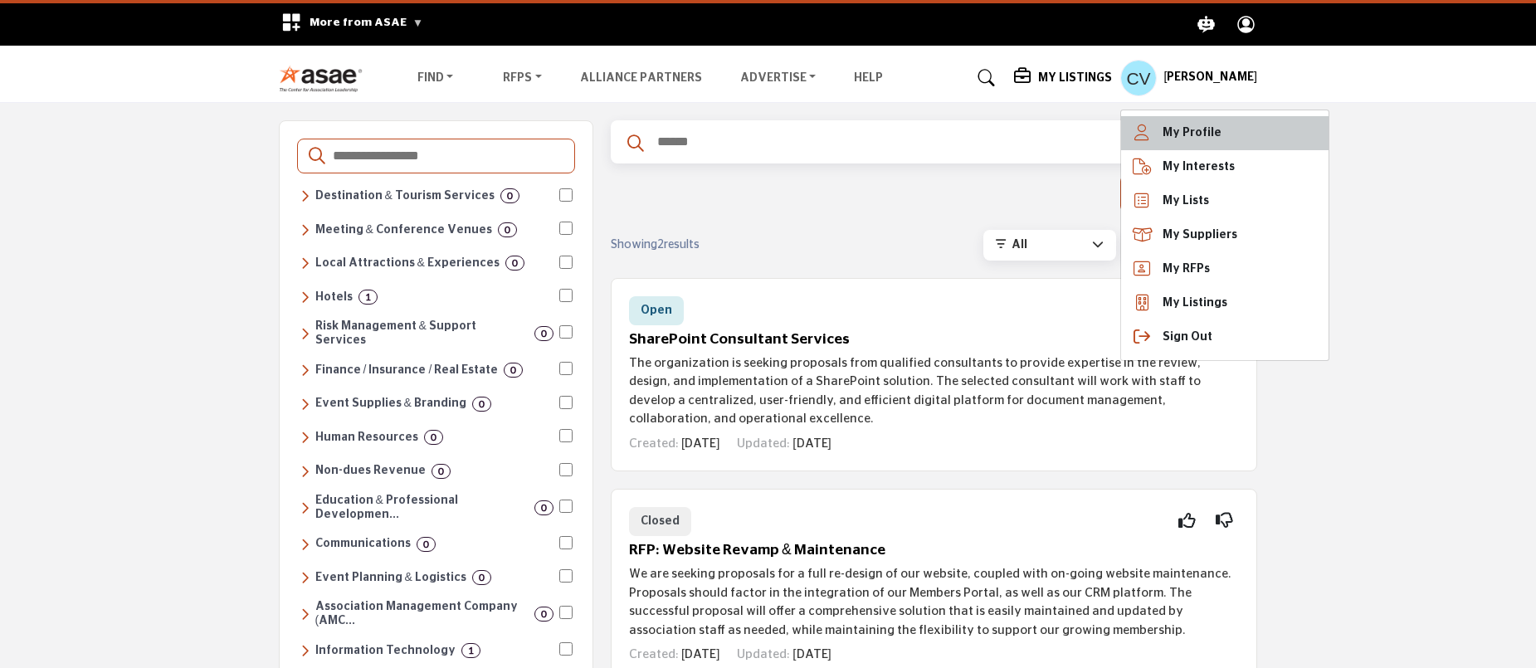
click at [1241, 127] on link "My Profile" at bounding box center [1224, 133] width 207 height 34
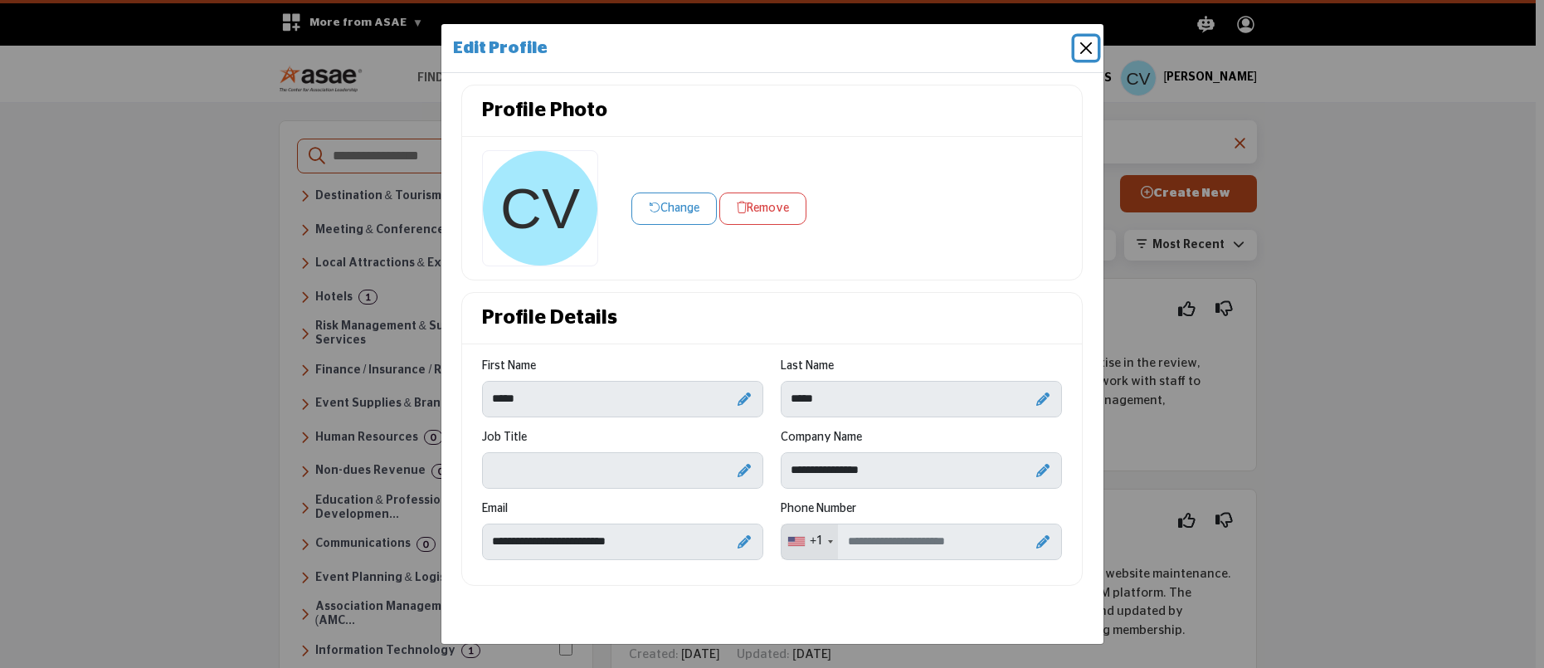
click at [1085, 41] on button "Close" at bounding box center [1086, 48] width 23 height 23
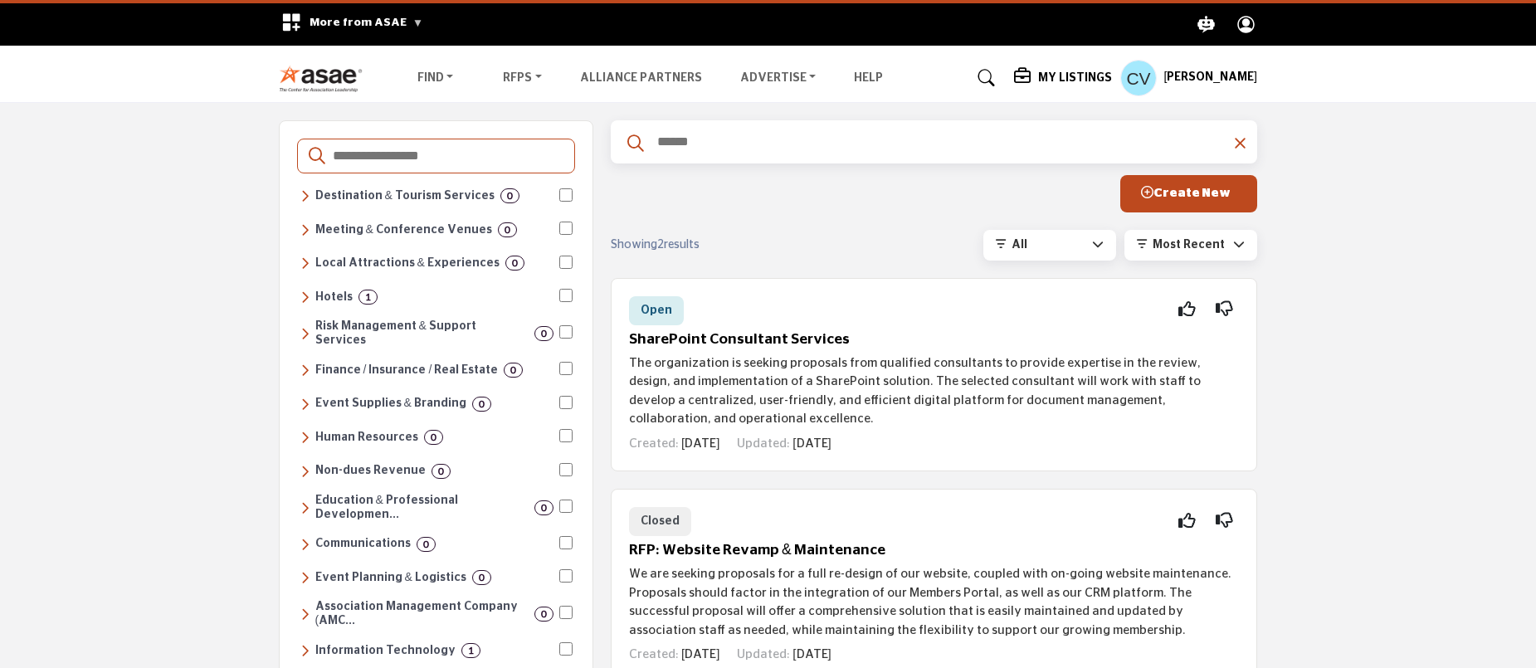
click at [1227, 76] on h5 "Chris Vieth" at bounding box center [1210, 78] width 94 height 17
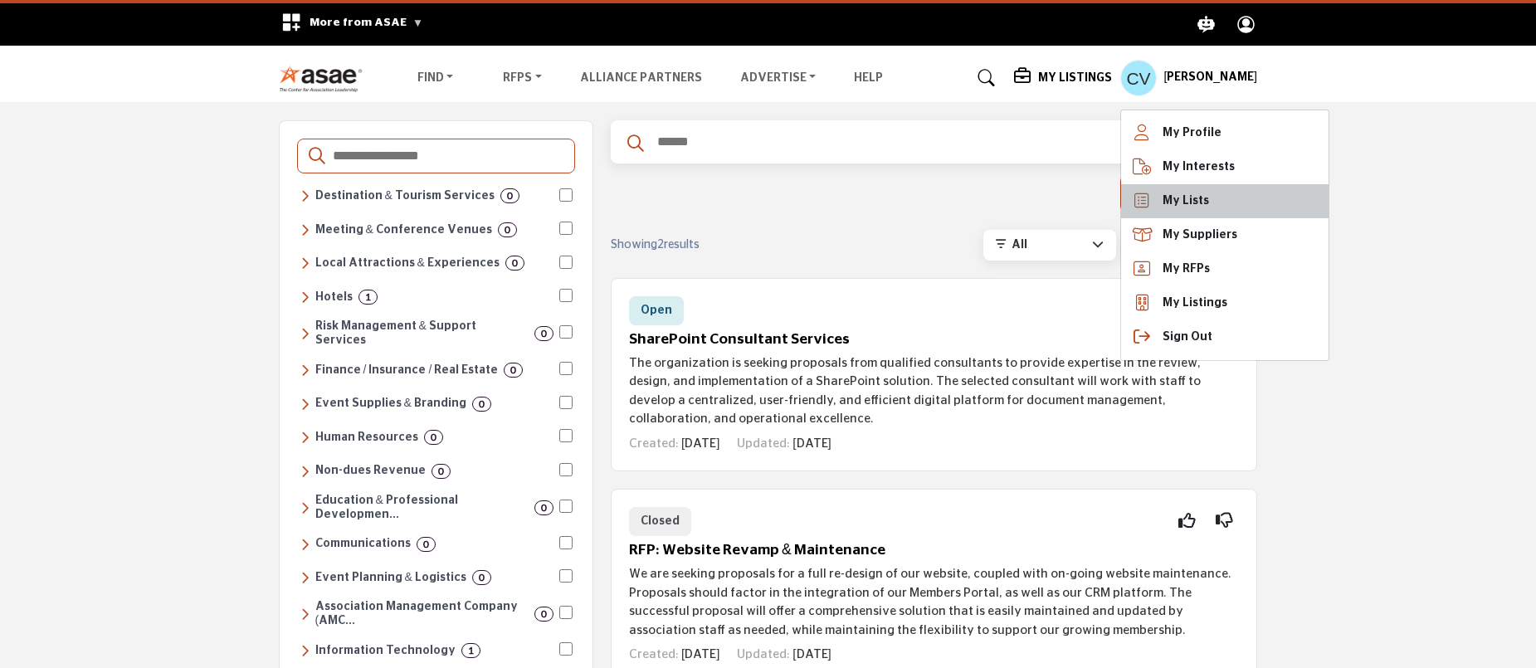
click at [1228, 204] on link "My Lists" at bounding box center [1224, 201] width 207 height 34
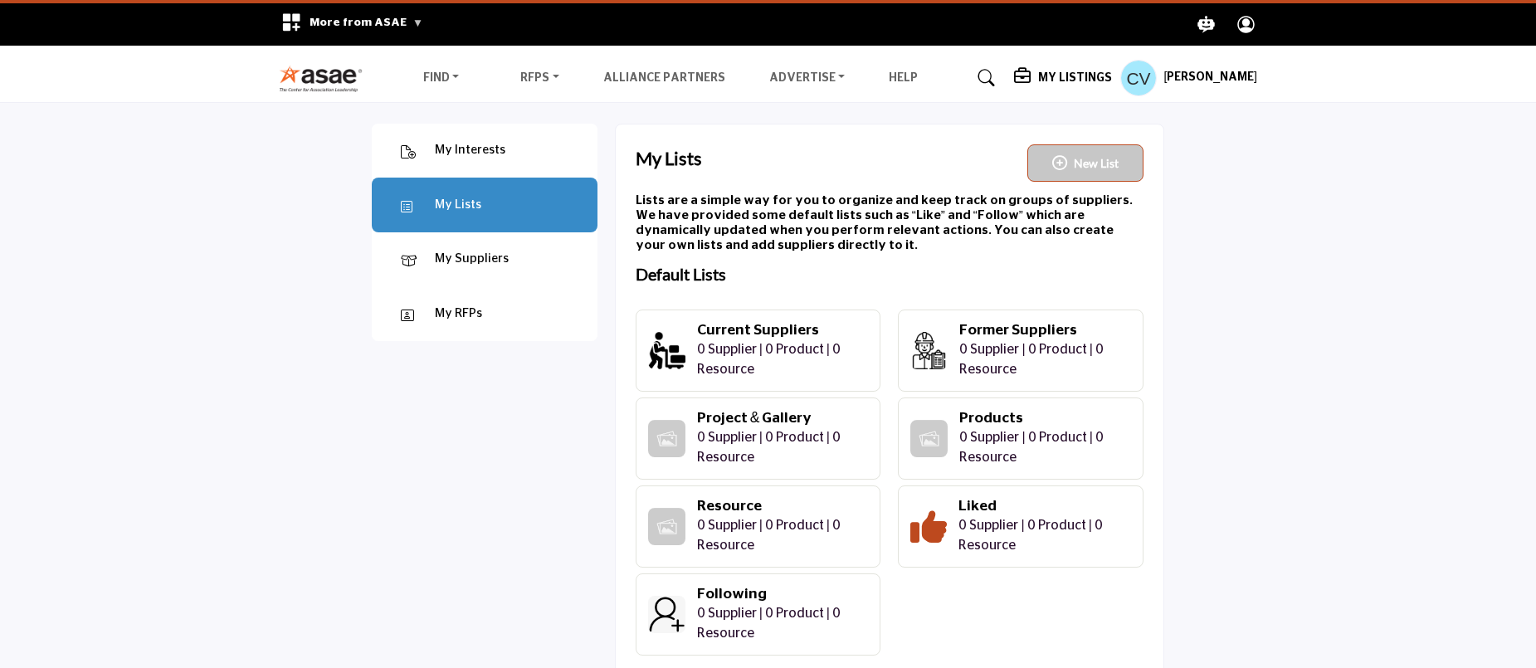
click at [1230, 66] on div "Chris Vieth My Profile My Interests My Lists My Suppliers My RFPs My Listings S…" at bounding box center [1188, 78] width 137 height 37
click at [1235, 79] on h5 "Chris Vieth" at bounding box center [1210, 78] width 94 height 17
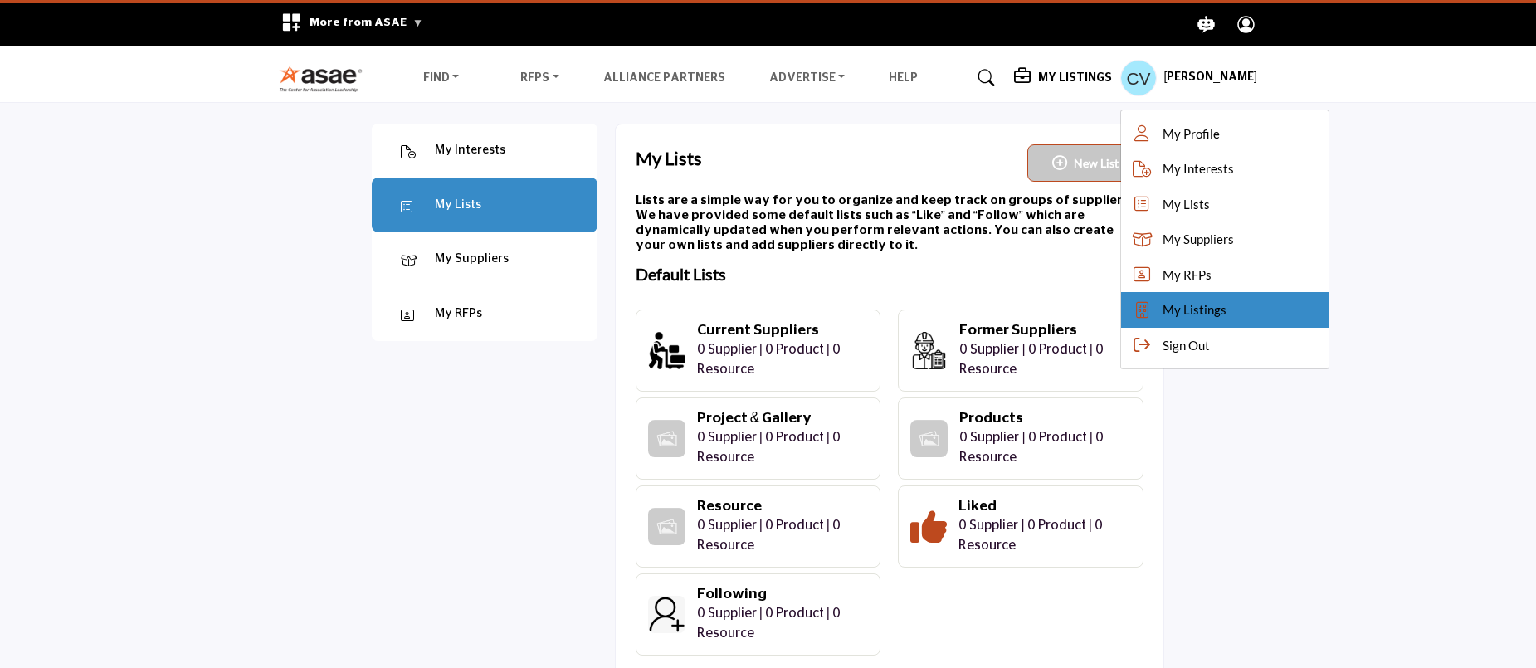
click at [1226, 304] on span "My Listings" at bounding box center [1194, 309] width 64 height 19
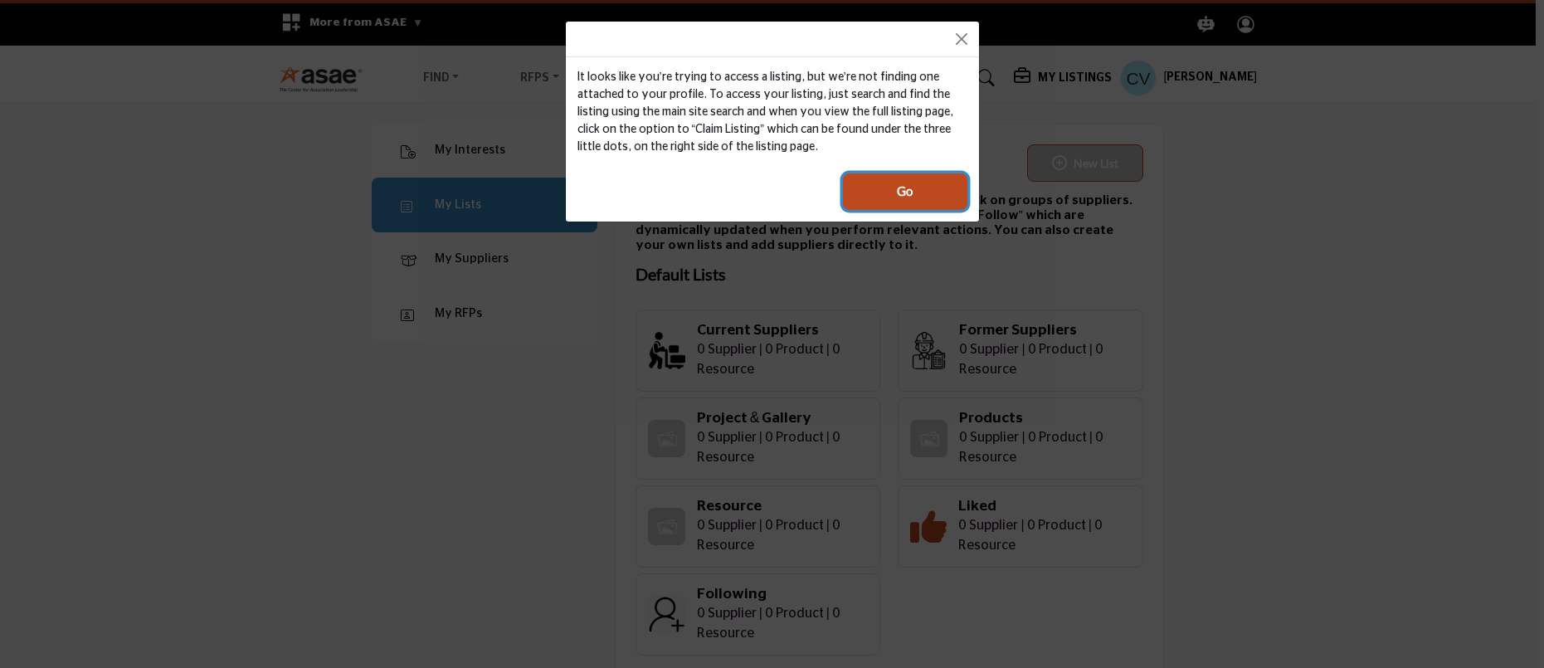
click at [916, 192] on button "Go" at bounding box center [905, 191] width 124 height 37
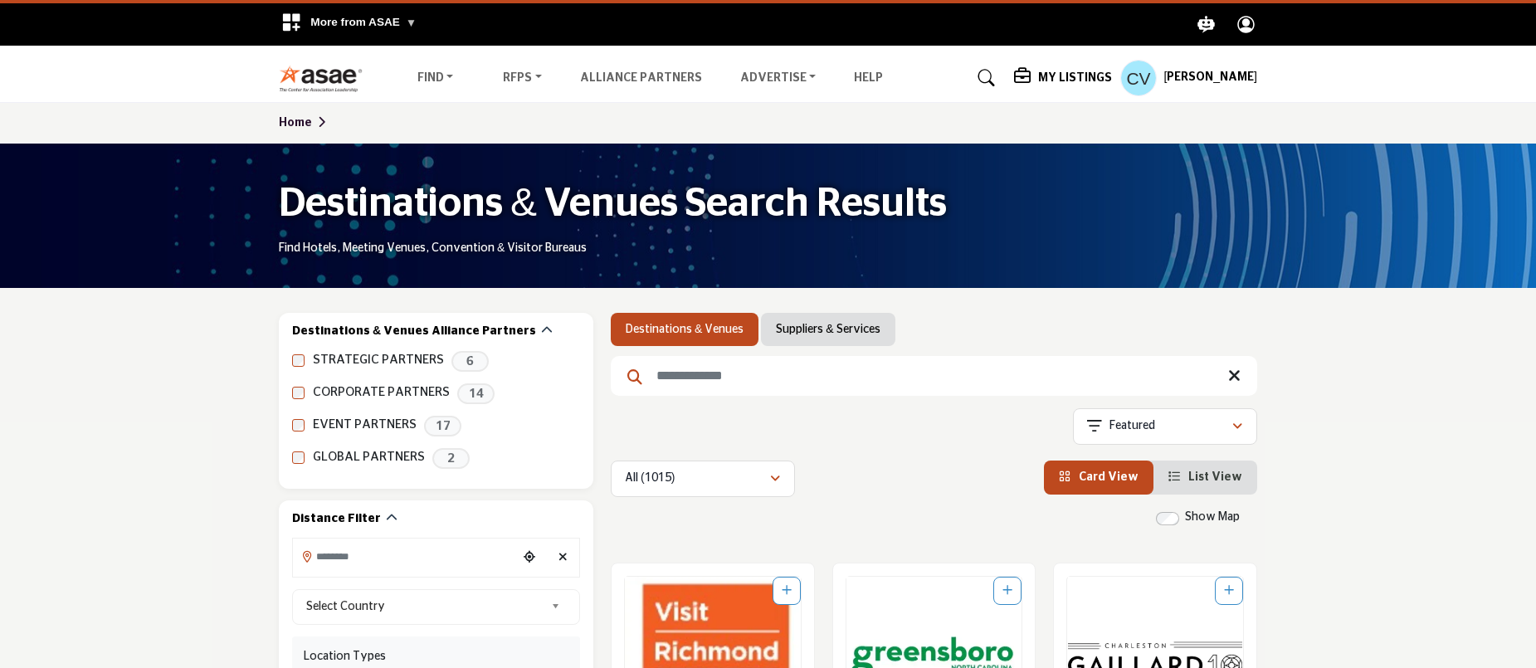
click at [1237, 80] on h5 "[PERSON_NAME]" at bounding box center [1210, 78] width 94 height 17
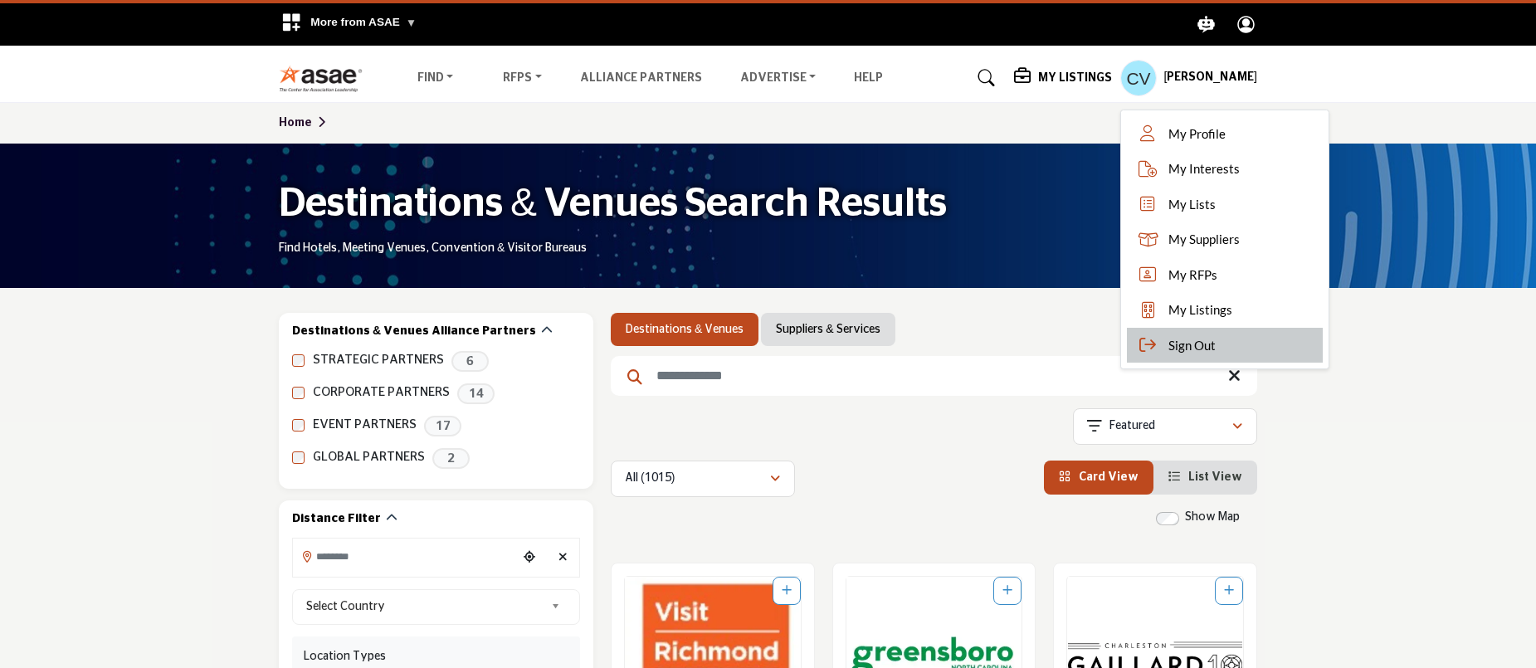
click at [1216, 345] on span "Sign Out" at bounding box center [1191, 345] width 47 height 19
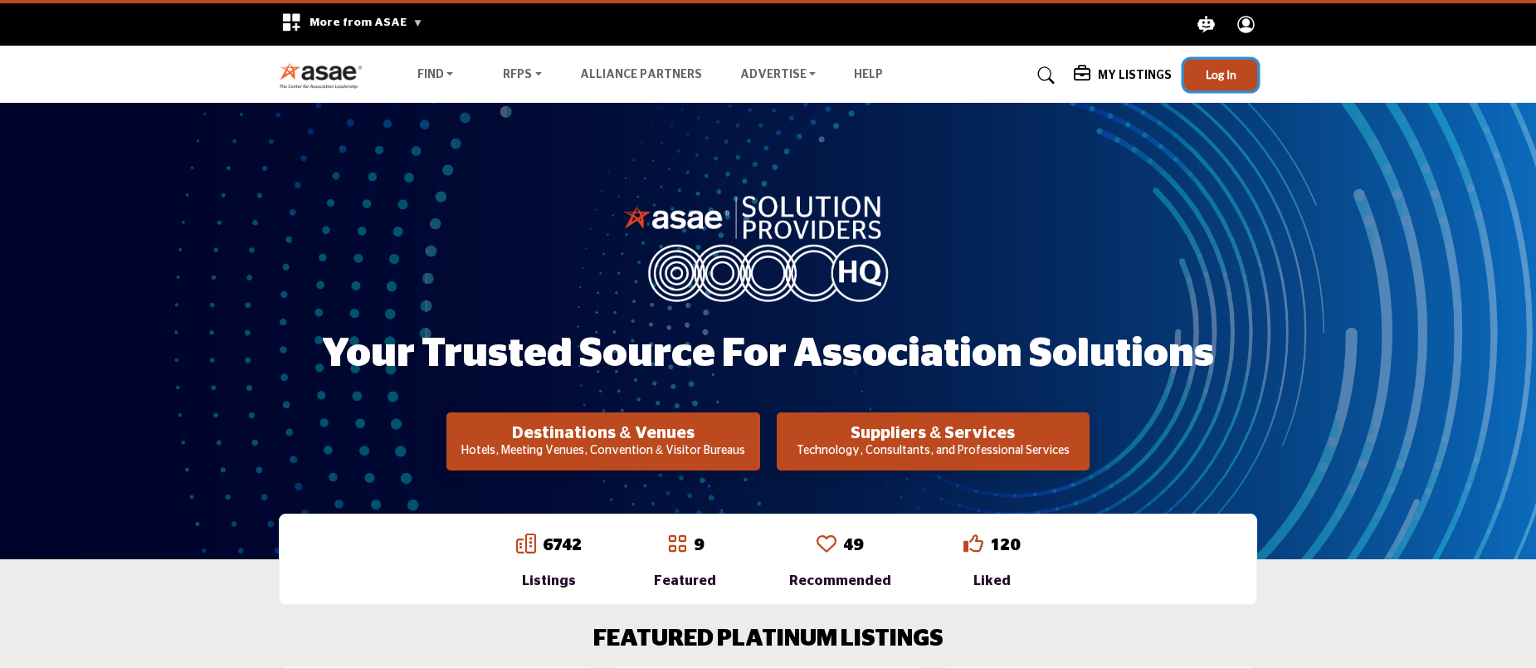
click at [1232, 73] on span "Log In" at bounding box center [1221, 74] width 31 height 14
click at [1219, 76] on h5 "[PERSON_NAME]" at bounding box center [1210, 78] width 94 height 17
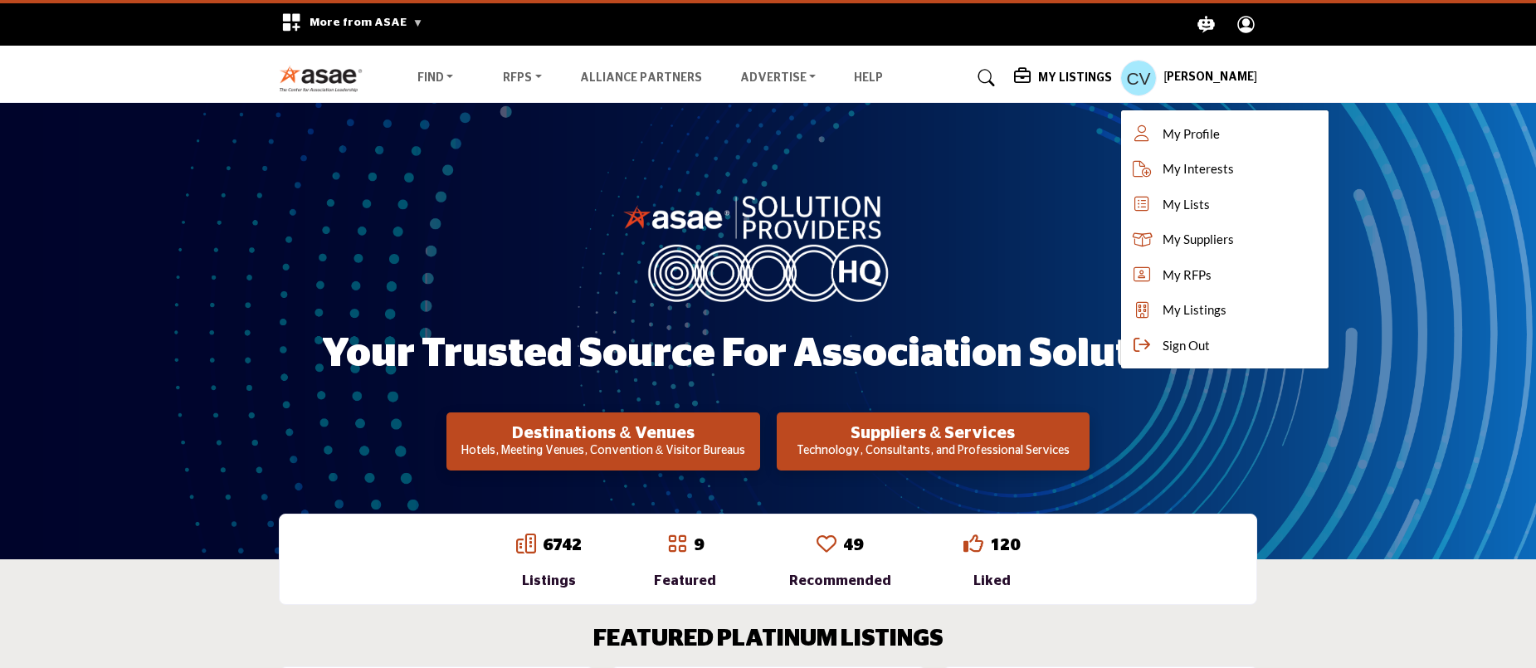
click at [1421, 144] on div "Your Trusted Source for Association Solutions Destinations & Venues Hotels, Mee…" at bounding box center [768, 331] width 1536 height 456
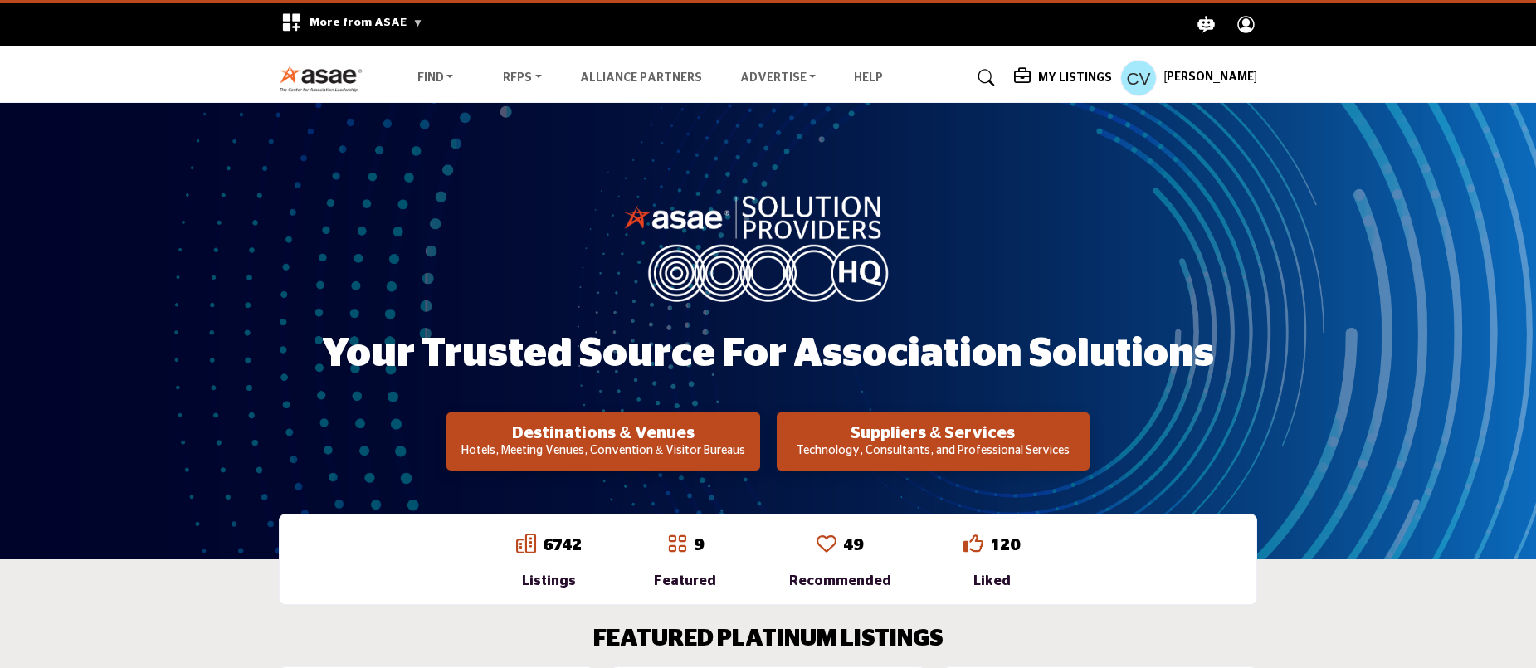
click at [1235, 77] on h5 "Chris Vieth" at bounding box center [1210, 78] width 94 height 17
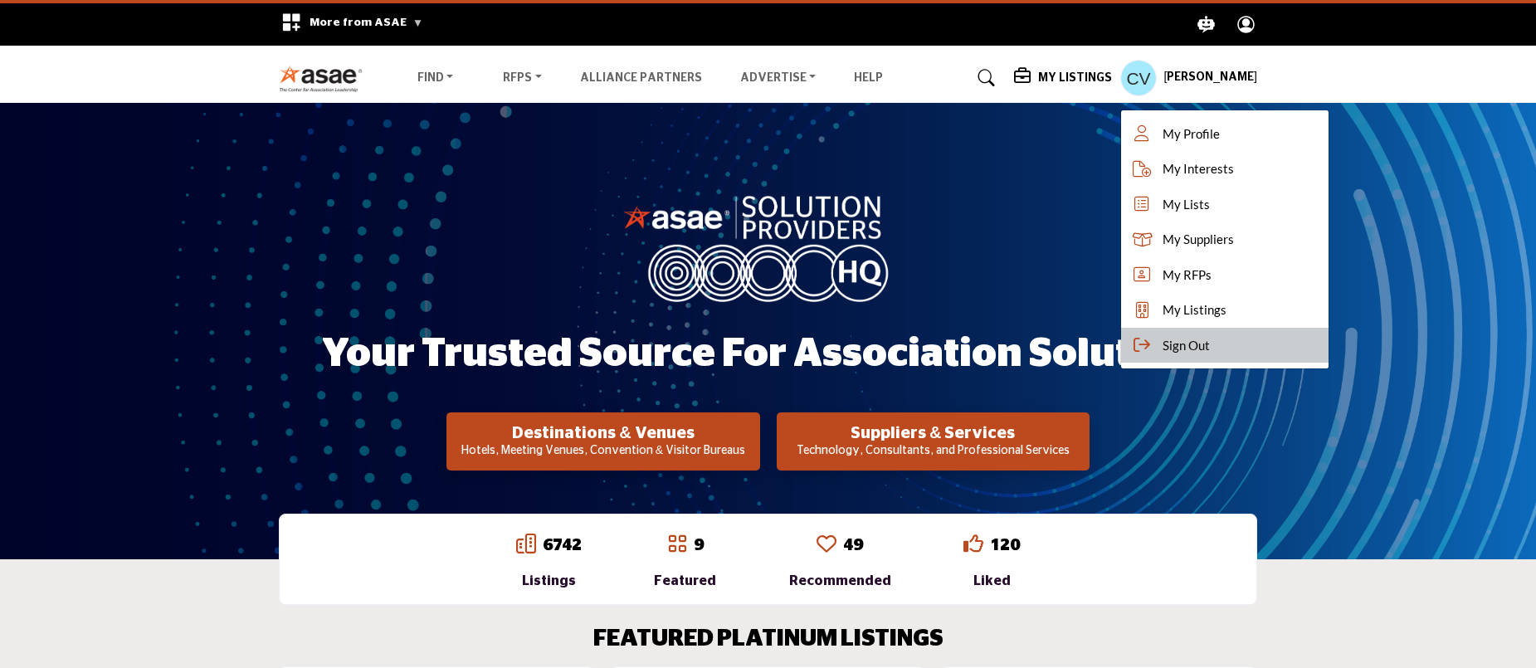
click at [1210, 344] on span "Sign Out" at bounding box center [1185, 345] width 47 height 19
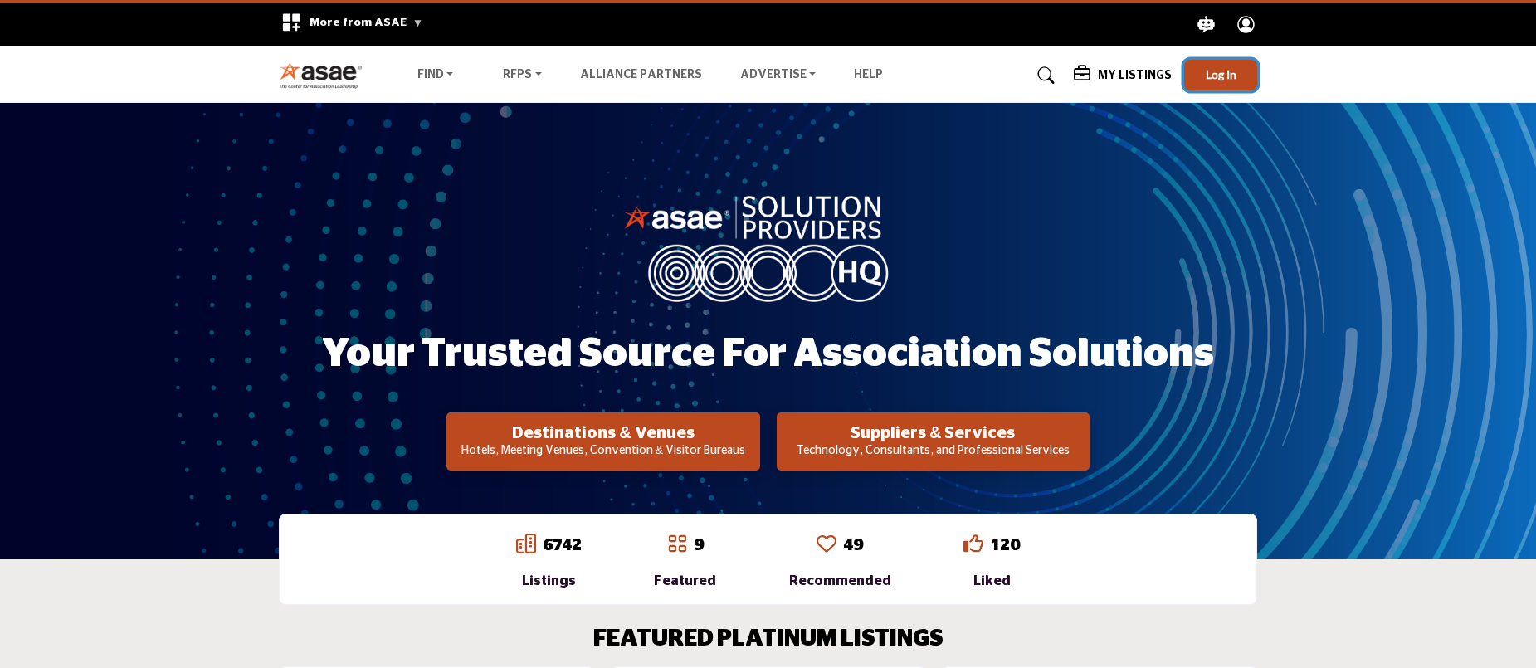
click at [1224, 71] on span "Log In" at bounding box center [1221, 74] width 31 height 14
